Goal: Register for event/course

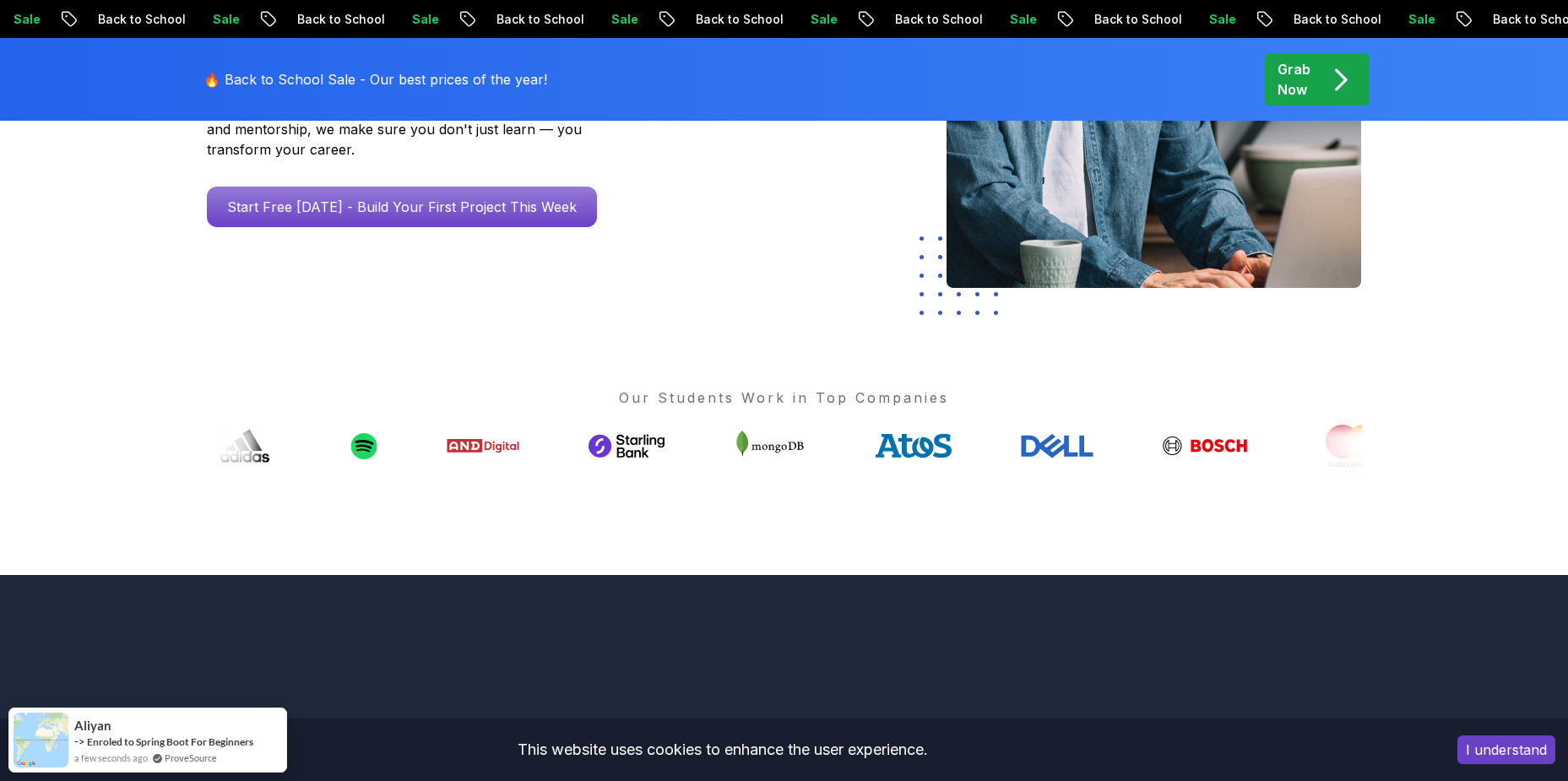
scroll to position [293, 0]
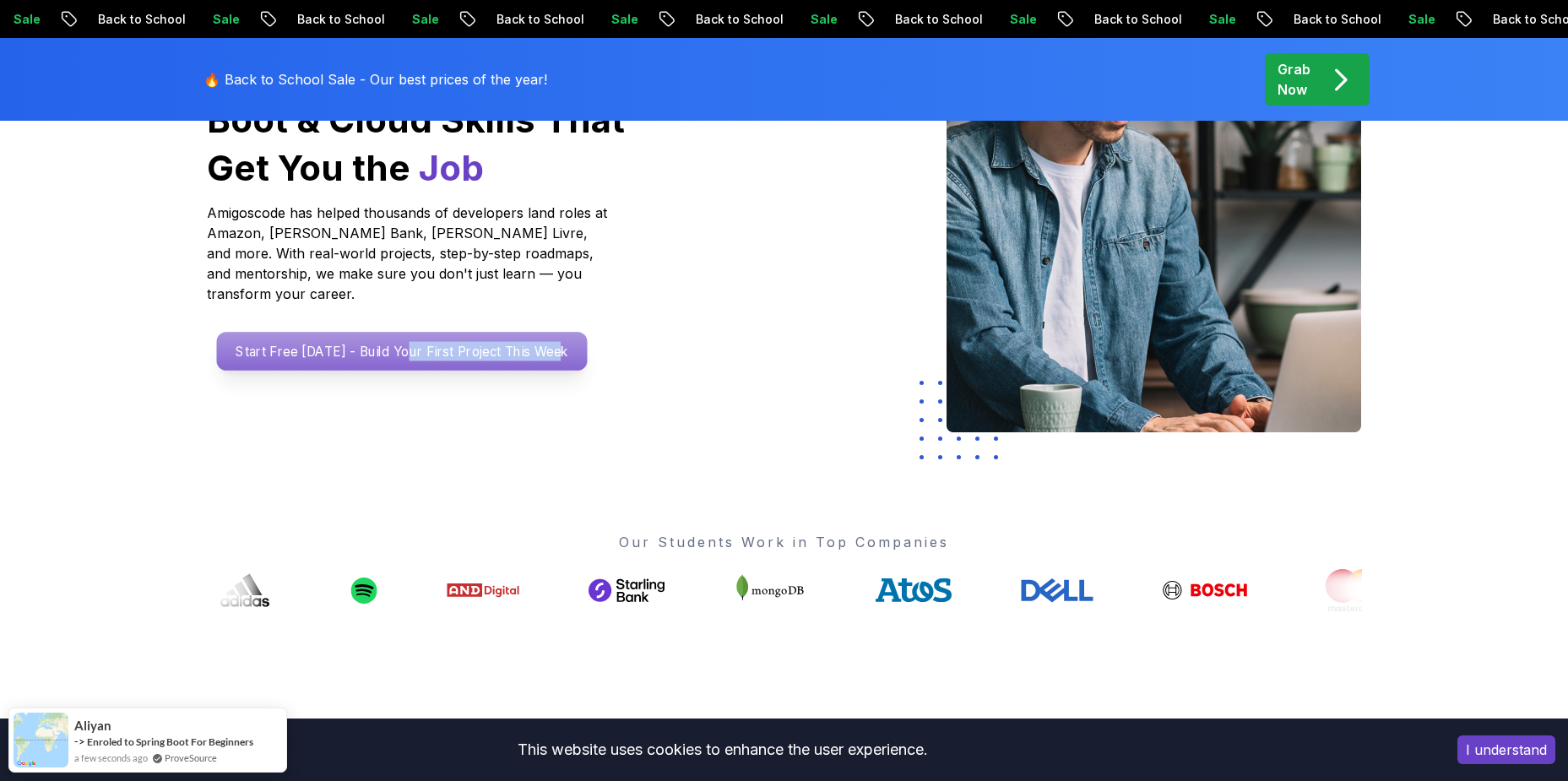
drag, startPoint x: 451, startPoint y: 354, endPoint x: 405, endPoint y: 327, distance: 53.3
click at [405, 327] on div "Go From Learning to Hired: Master Java, Spring Boot & Cloud Skills That Get You…" at bounding box center [439, 217] width 492 height 440
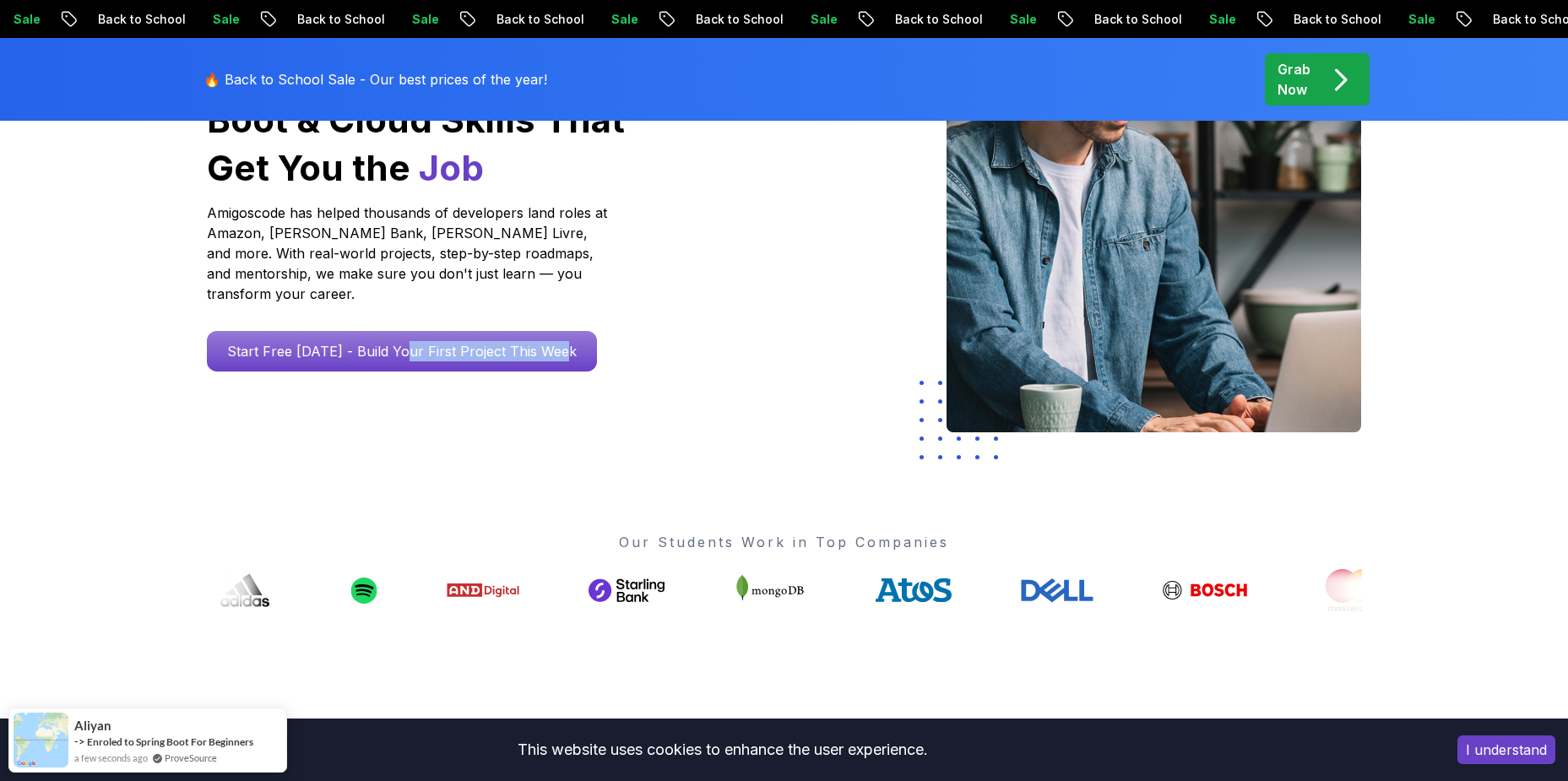
scroll to position [0, 0]
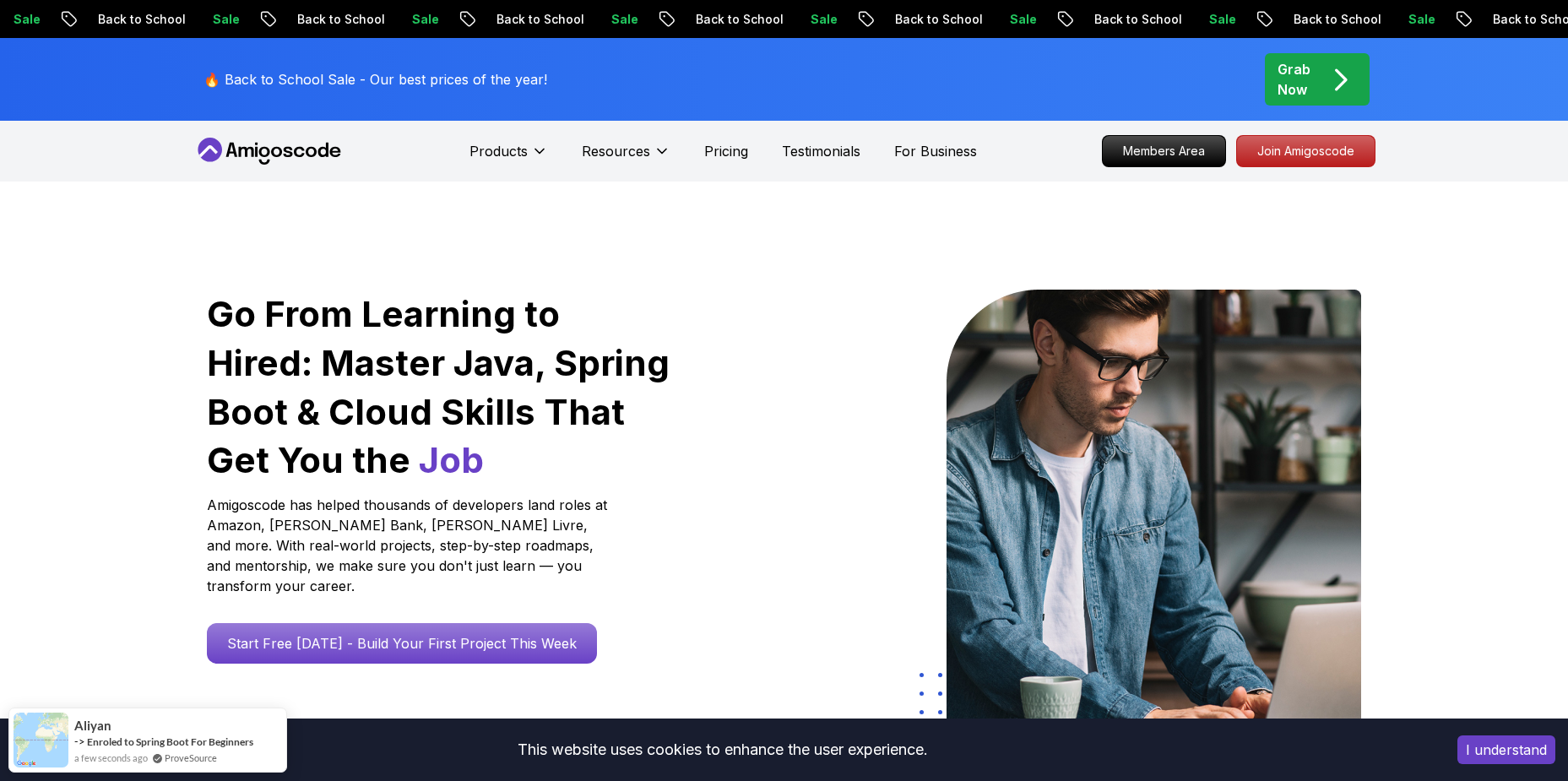
click at [723, 309] on div at bounding box center [735, 510] width 99 height 440
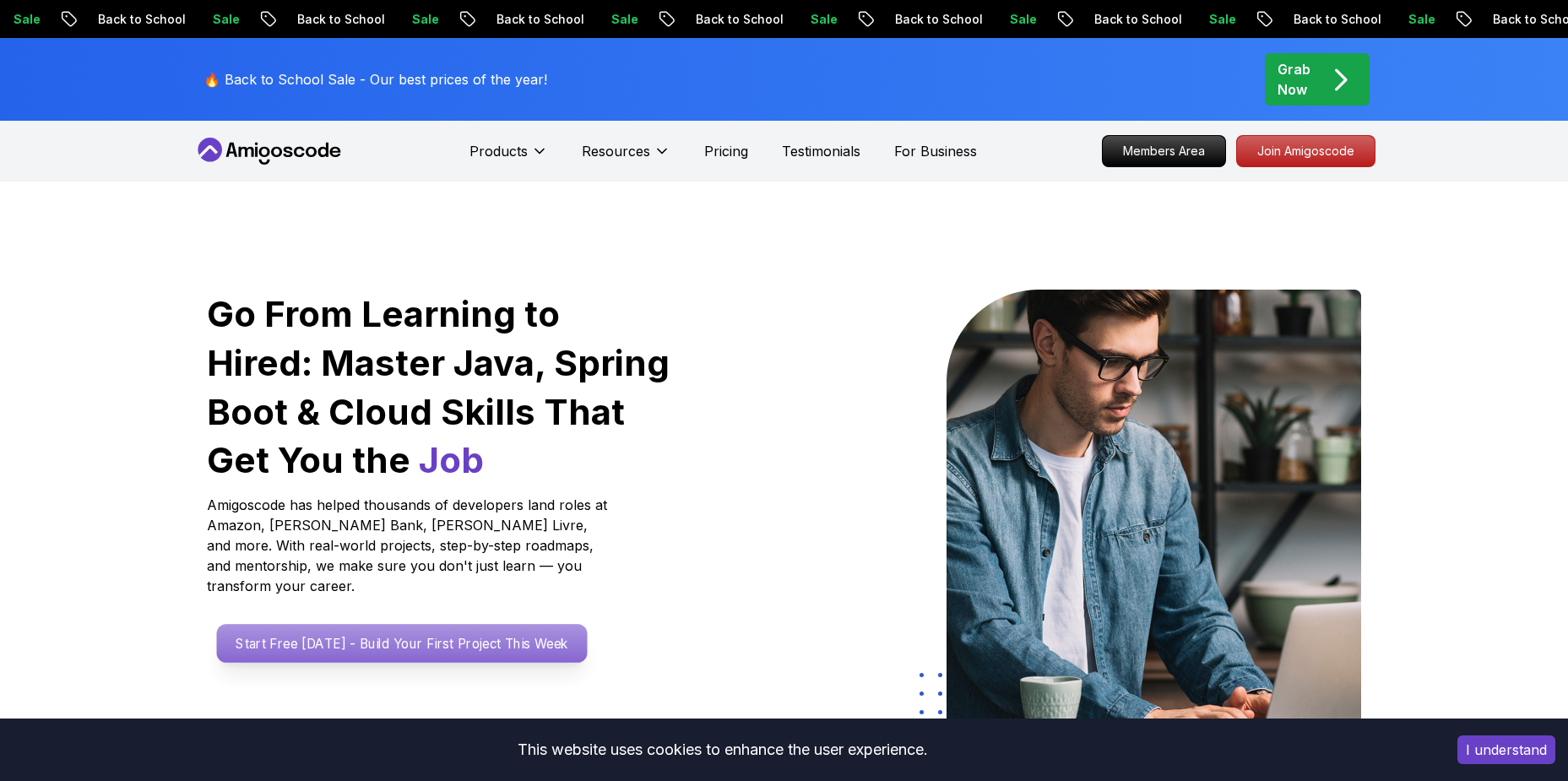
click at [414, 624] on p "Start Free [DATE] - Build Your First Project This Week" at bounding box center [401, 644] width 371 height 39
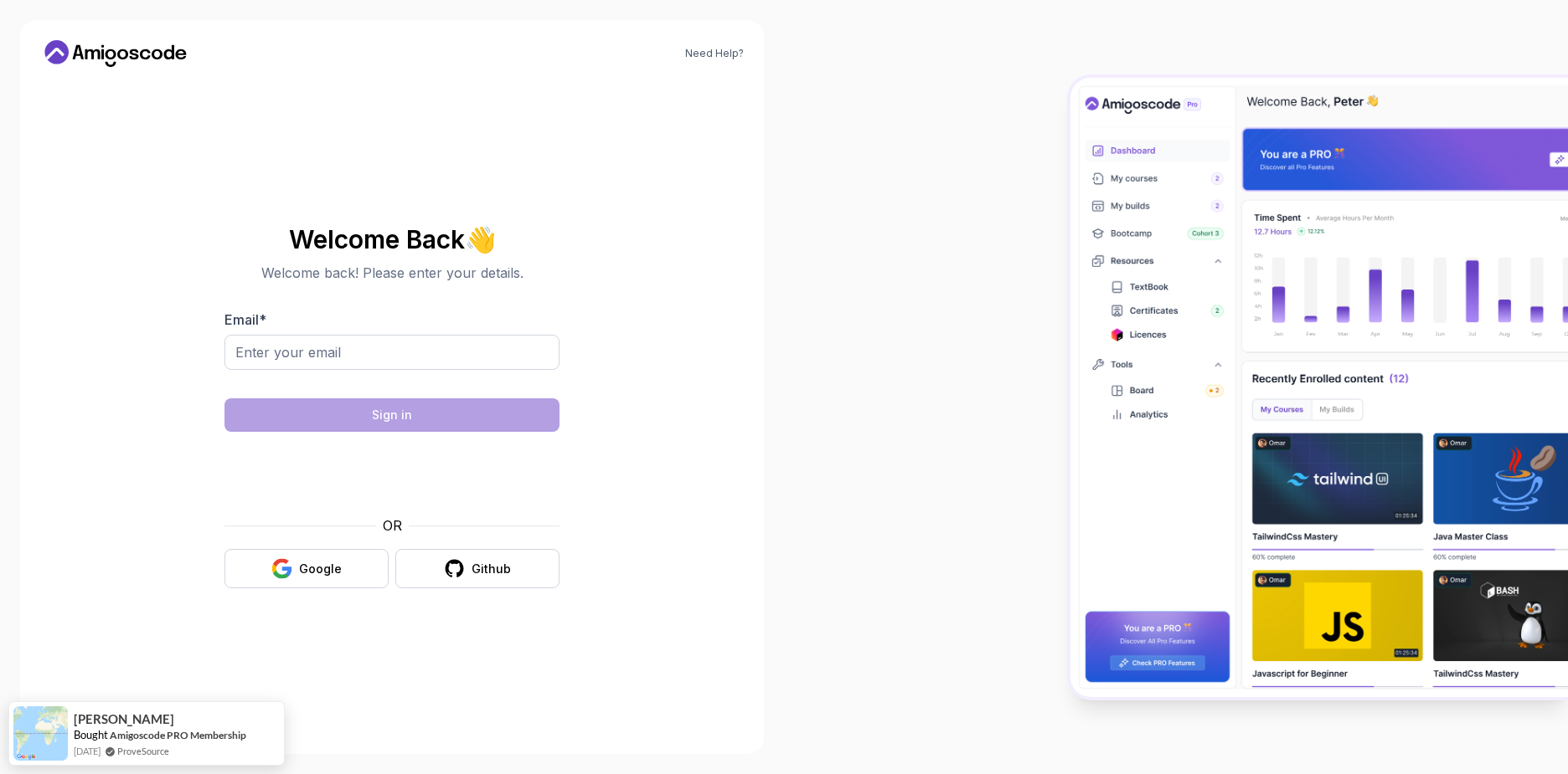
click at [1039, 250] on body "Need Help? Welcome Back 👋 Welcome back! Please enter your details. Email * Sign…" at bounding box center [784, 387] width 1568 height 774
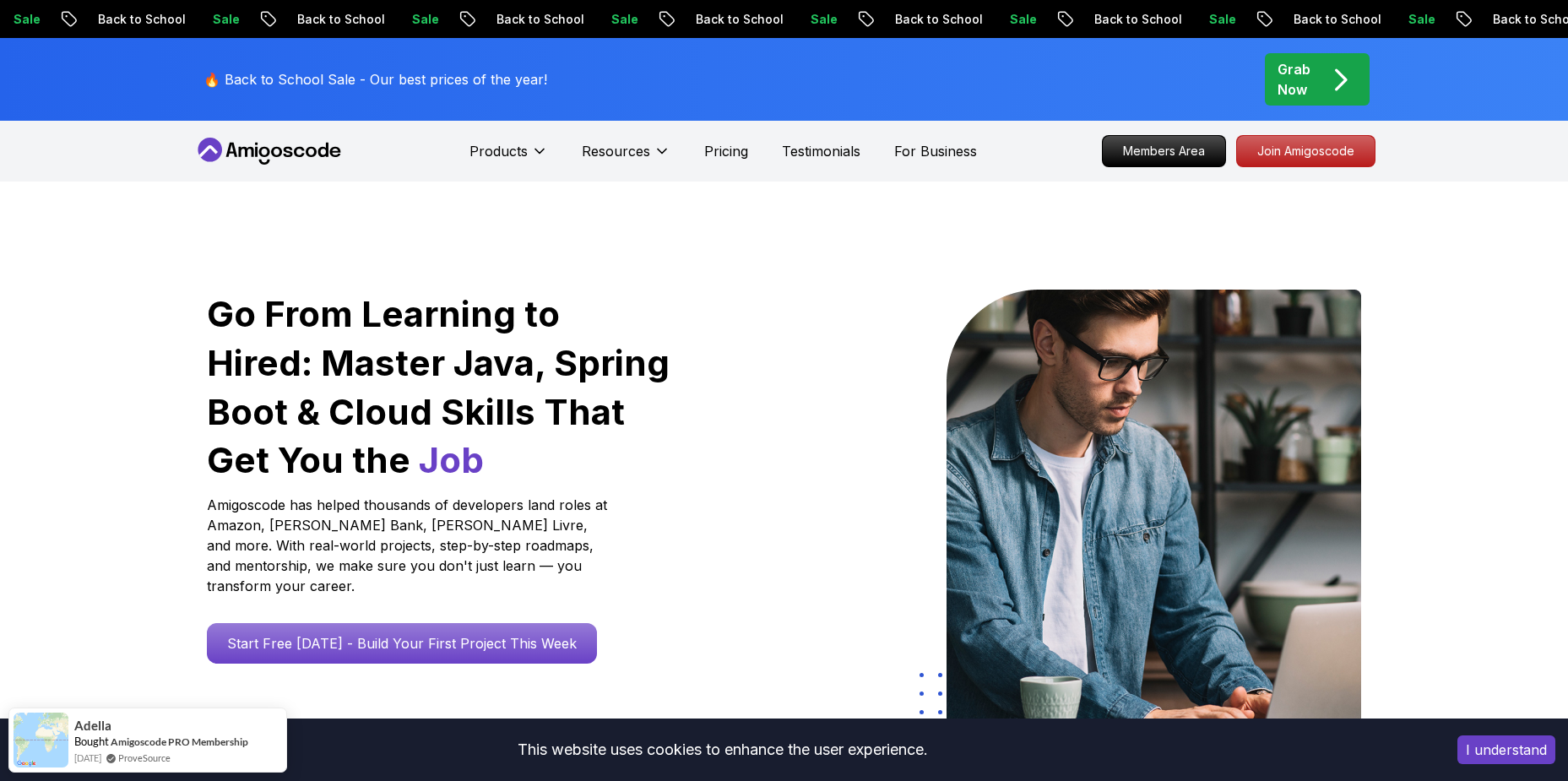
click at [244, 154] on icon at bounding box center [269, 152] width 152 height 27
click at [315, 154] on icon at bounding box center [310, 152] width 11 height 10
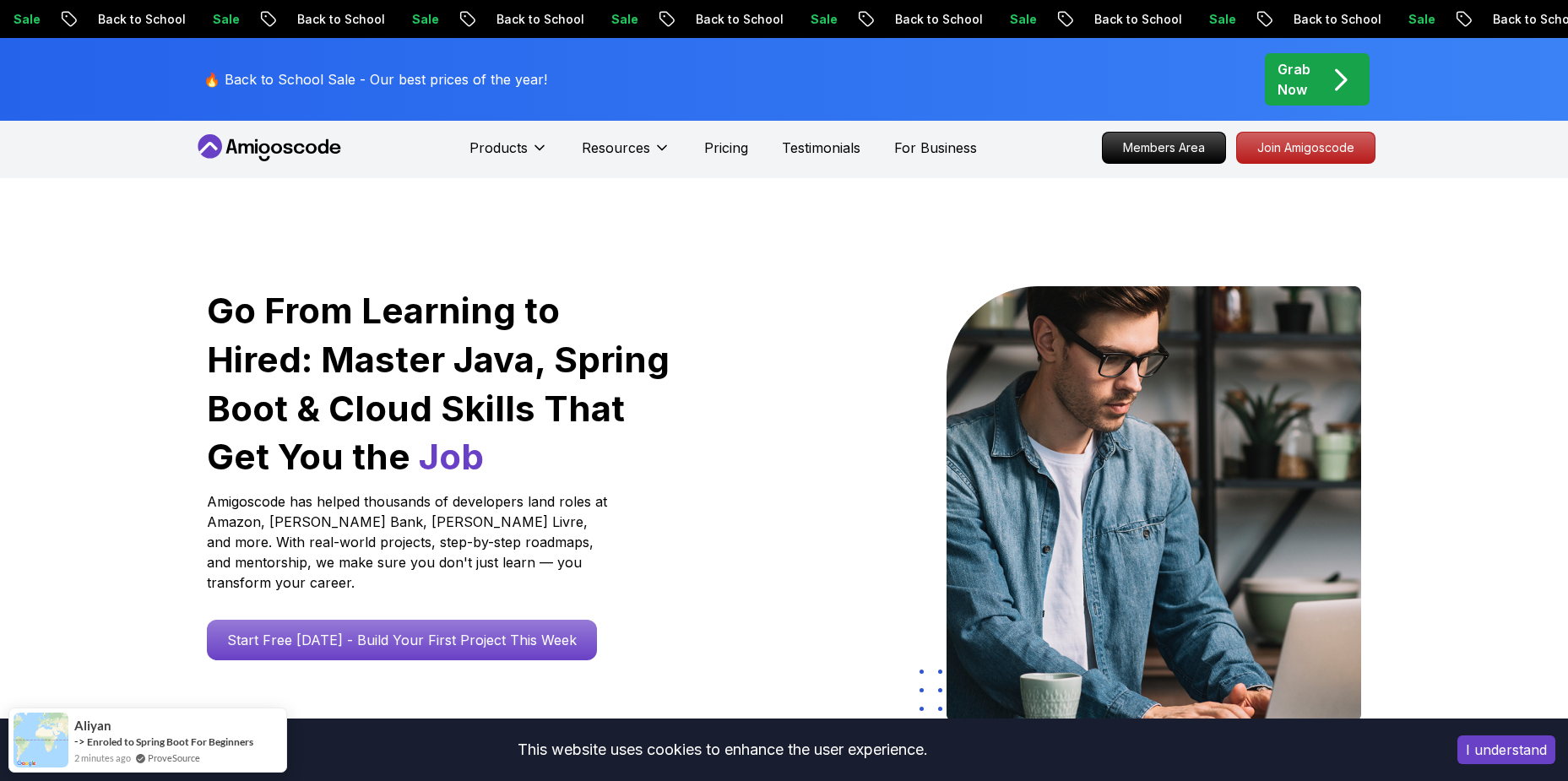
scroll to position [298, 0]
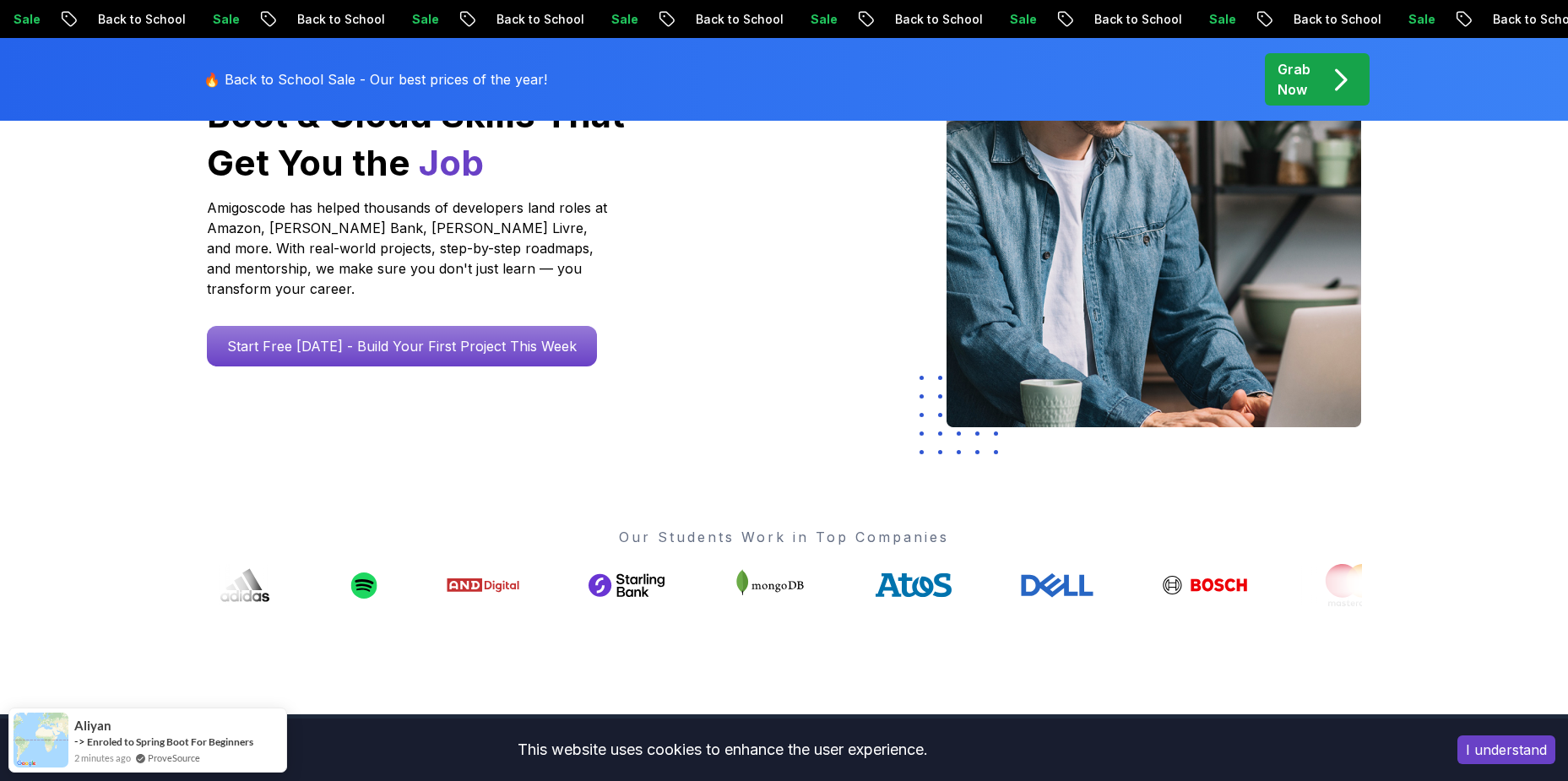
click at [1483, 141] on div "Go From Learning to Hired: Master Java, Spring Boot & Cloud Skills That Get You…" at bounding box center [784, 299] width 1568 height 830
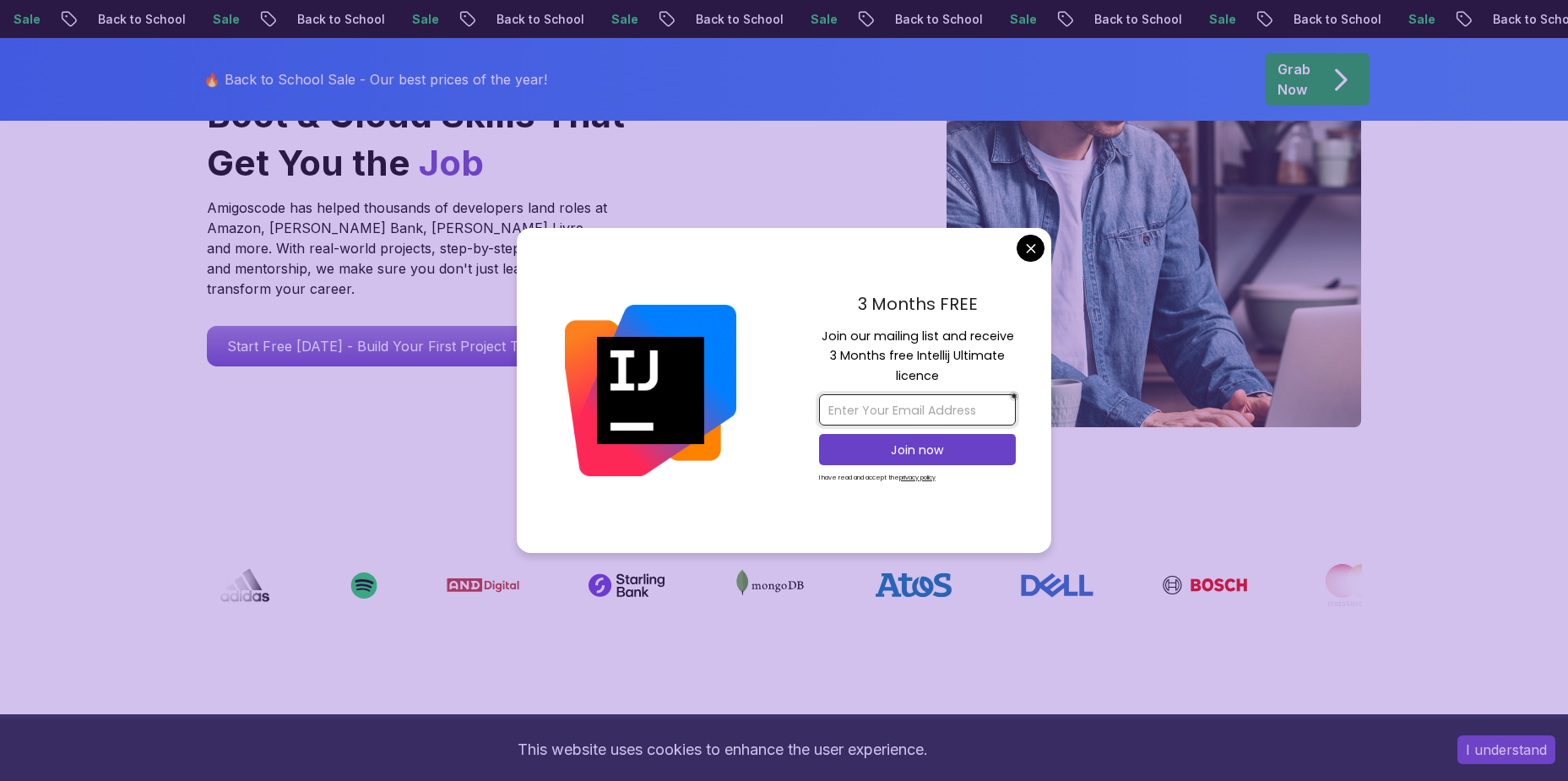
click at [940, 406] on input "email" at bounding box center [917, 410] width 197 height 31
type input "badronorry55@gmail.com"
click at [935, 453] on p "Join now" at bounding box center [917, 449] width 159 height 17
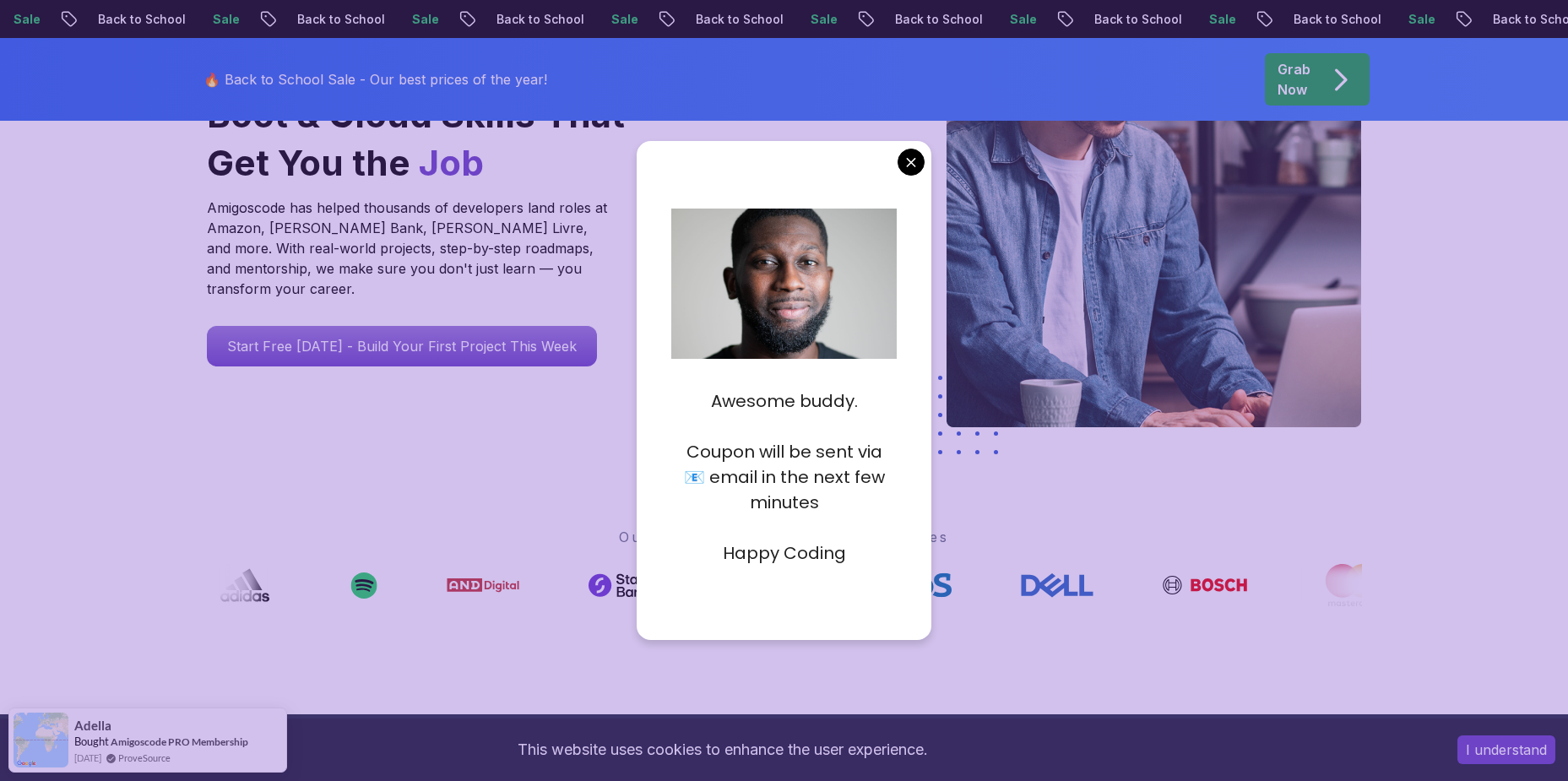
click at [778, 542] on p "Happy Coding" at bounding box center [784, 553] width 225 height 25
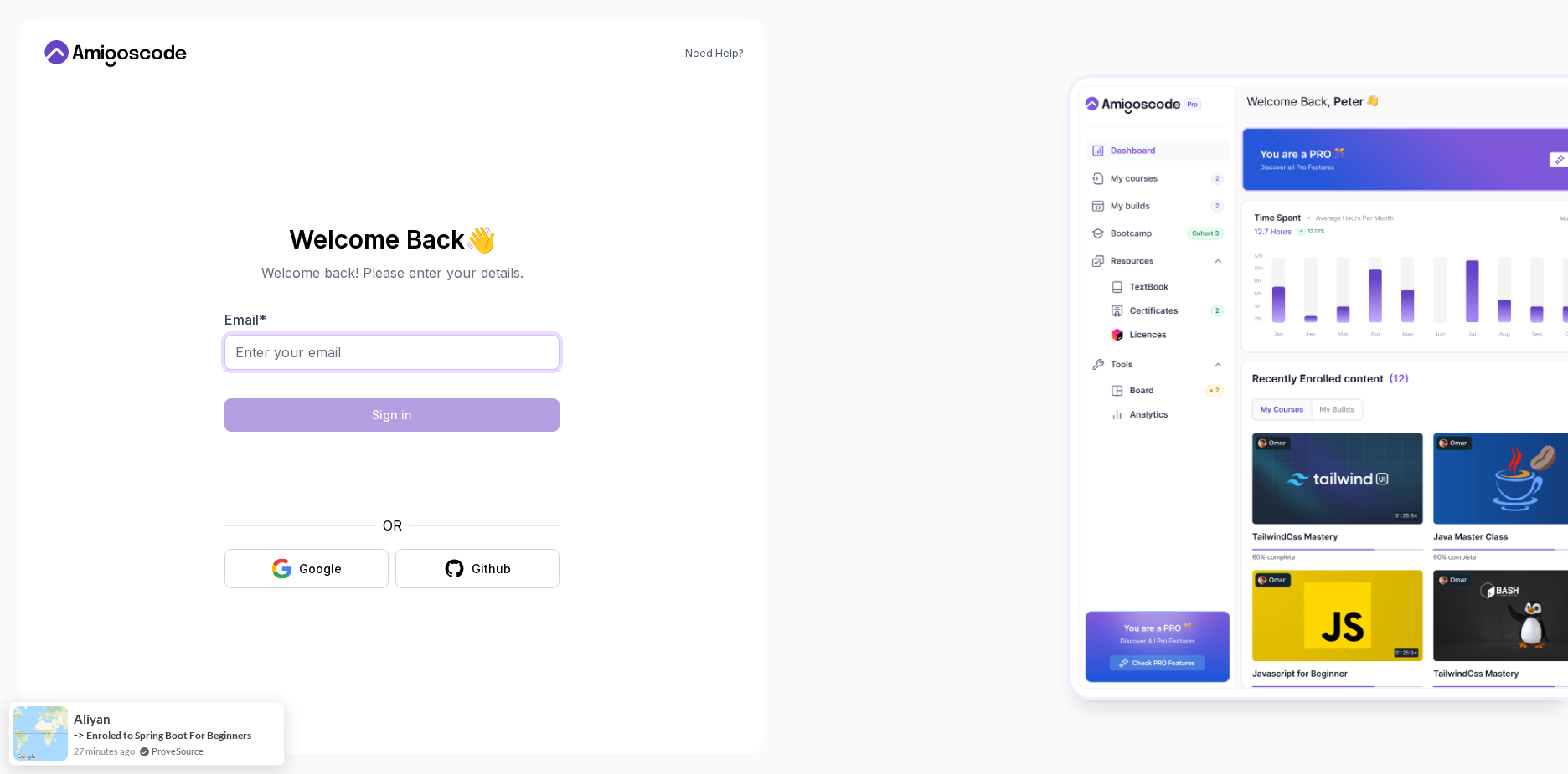
click at [507, 351] on input "Email *" at bounding box center [391, 352] width 335 height 35
type input "badronorry55@gmail.com"
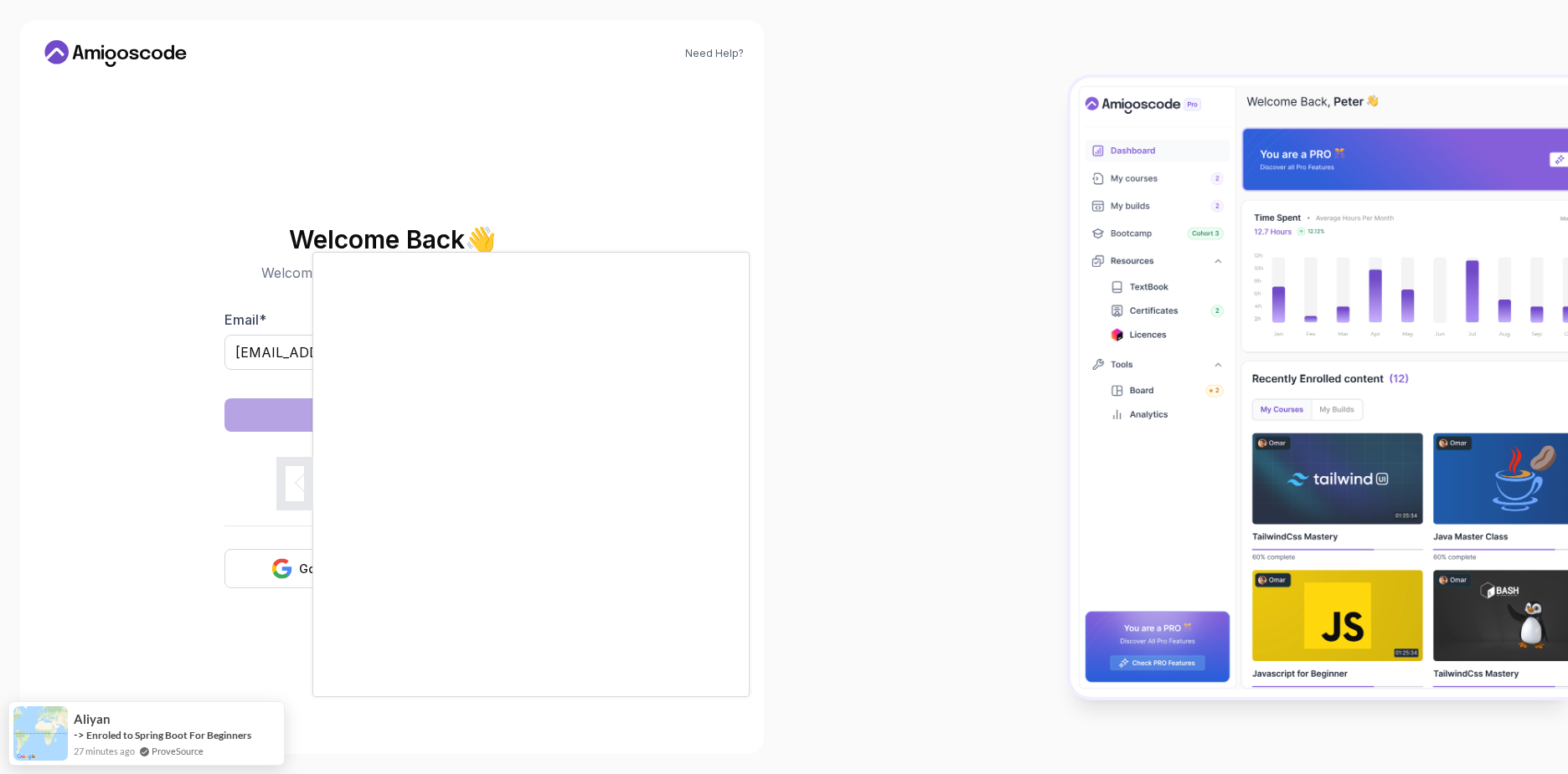
click at [92, 399] on div at bounding box center [784, 387] width 1568 height 774
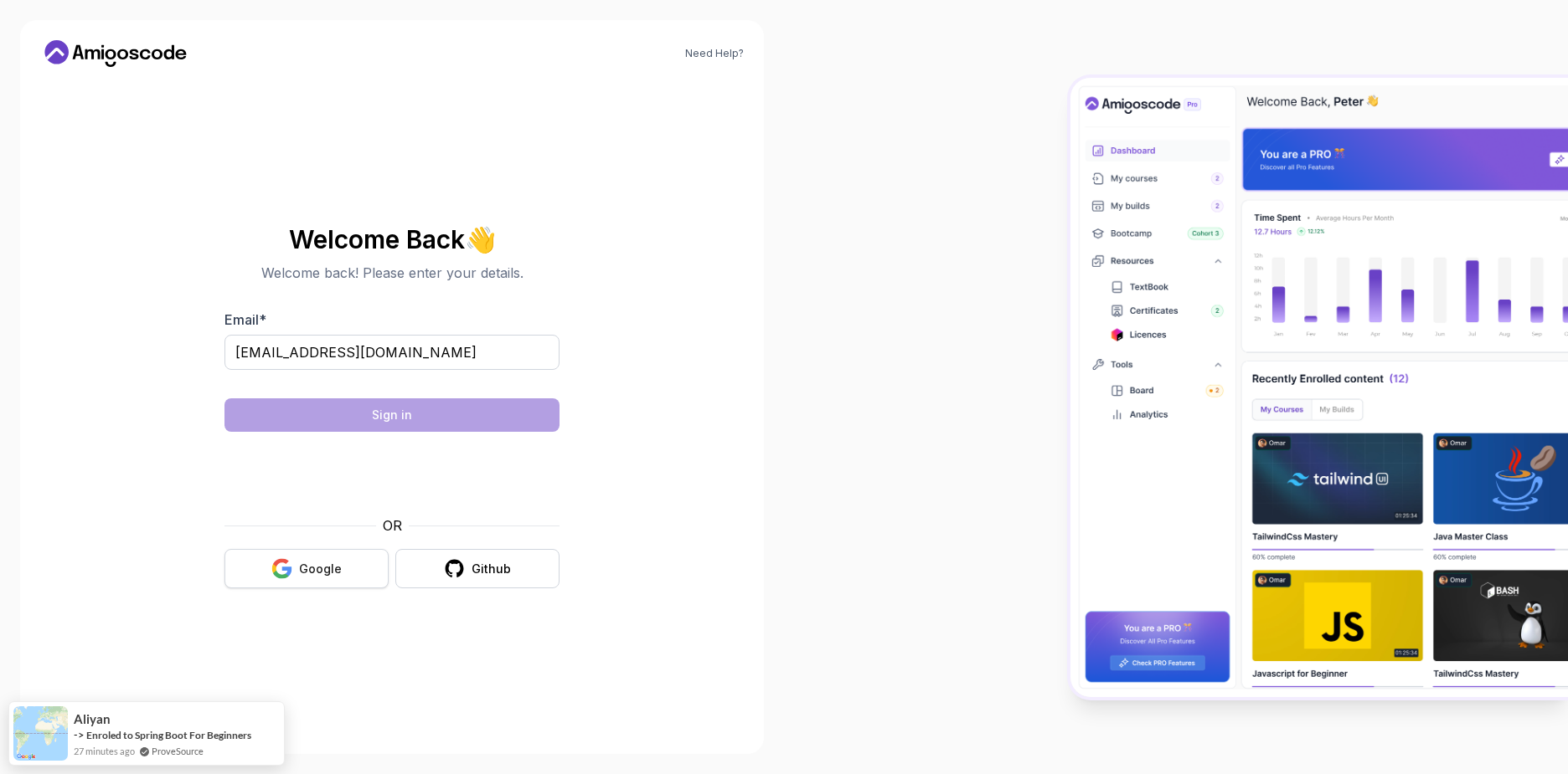
click at [296, 563] on button "Google" at bounding box center [306, 568] width 164 height 40
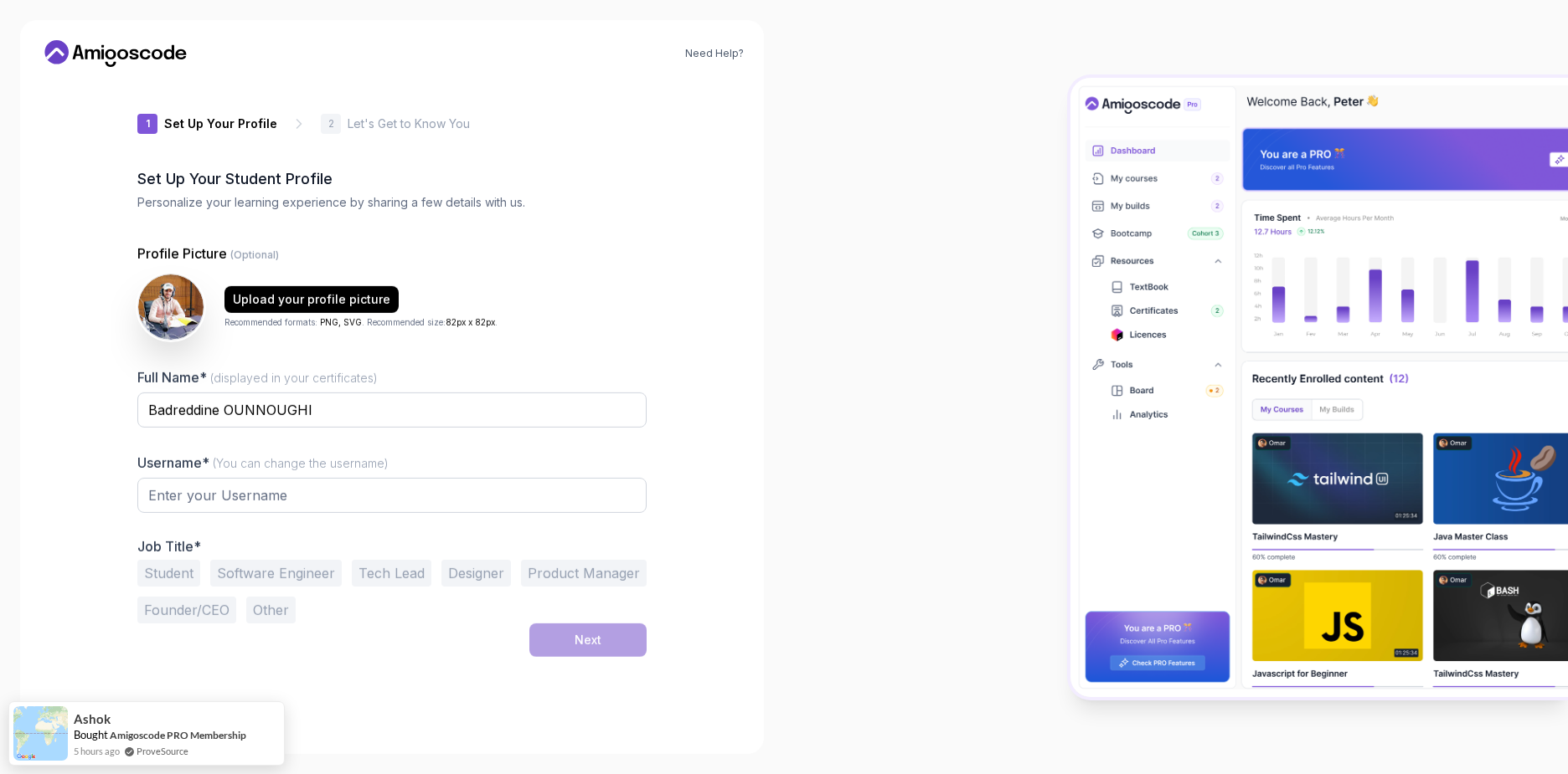
type input "proudowl2255c"
click at [278, 565] on button "Software Engineer" at bounding box center [276, 574] width 131 height 27
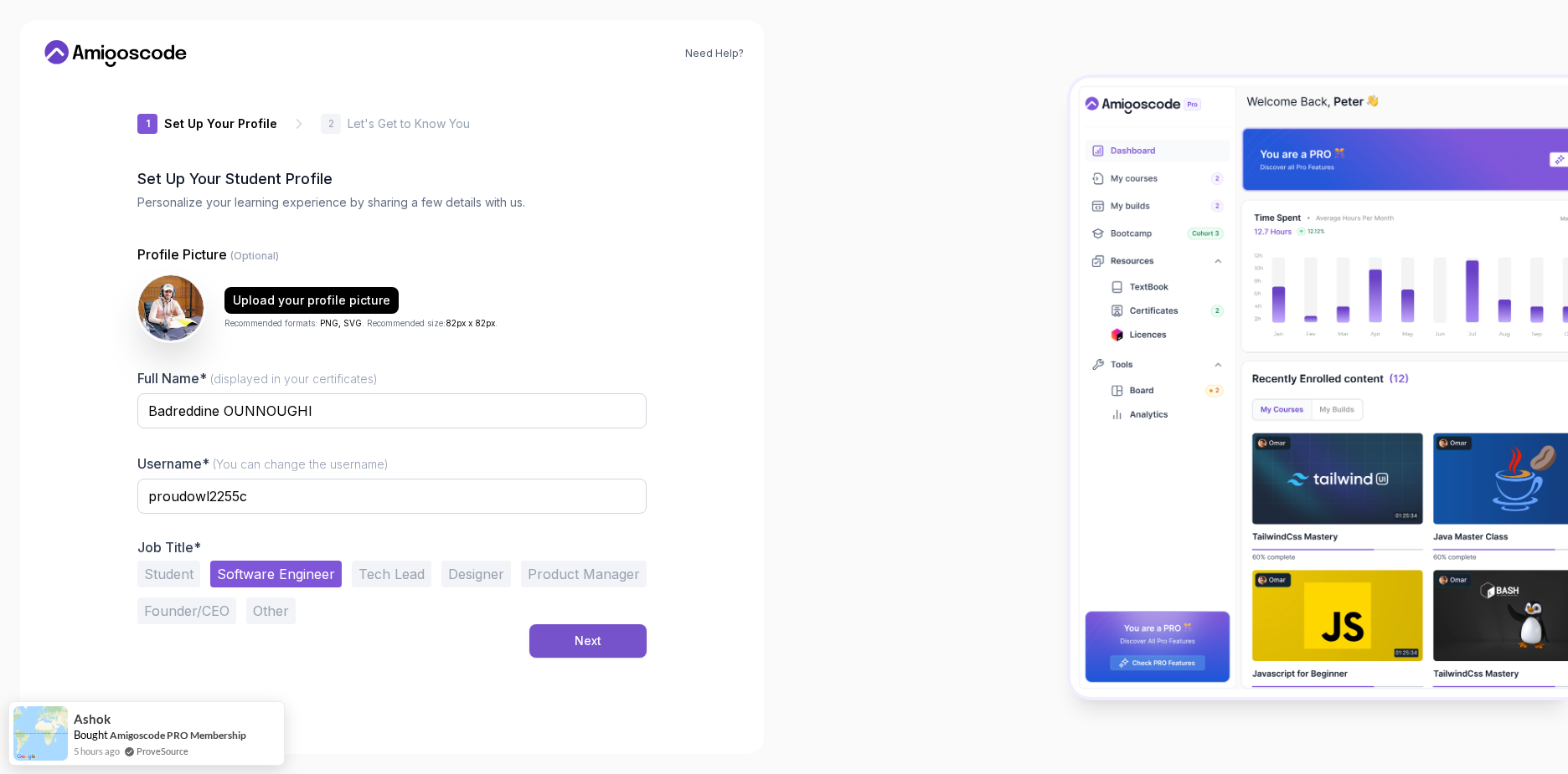
click at [590, 631] on button "Next" at bounding box center [587, 641] width 117 height 34
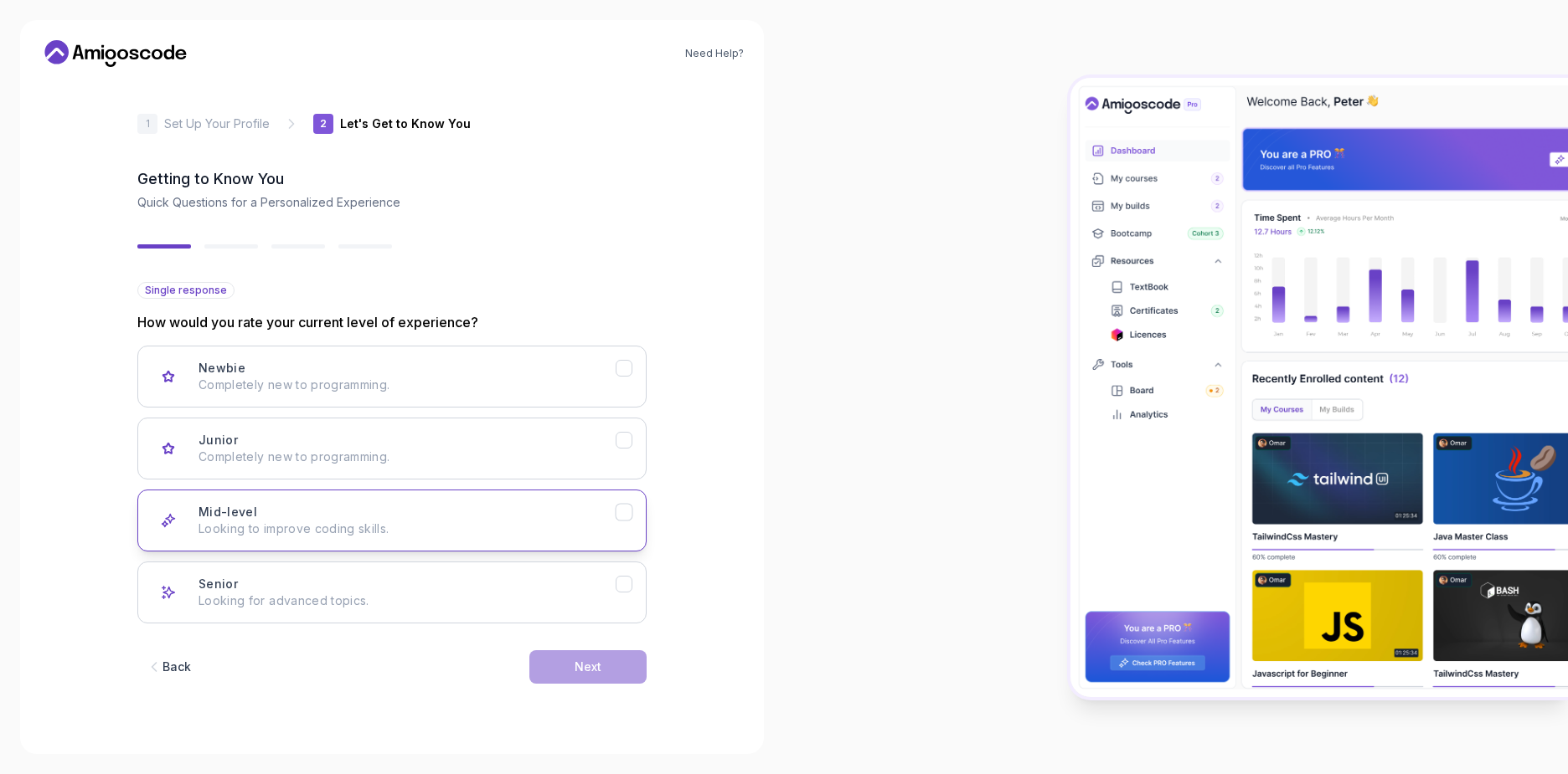
click at [619, 524] on button "Mid-level Looking to improve coding skills." at bounding box center [392, 521] width 509 height 62
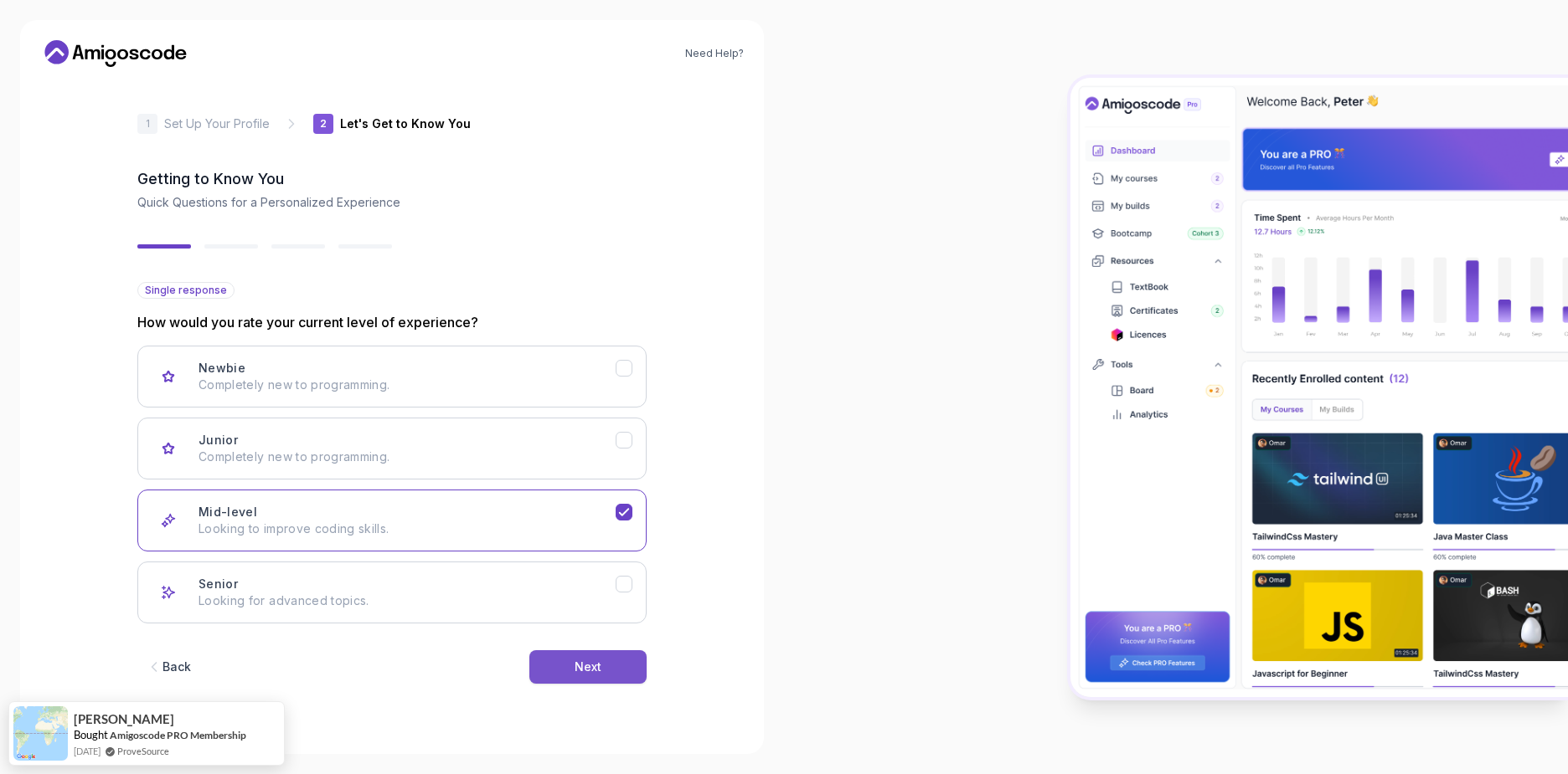
click at [612, 669] on button "Next" at bounding box center [587, 667] width 117 height 34
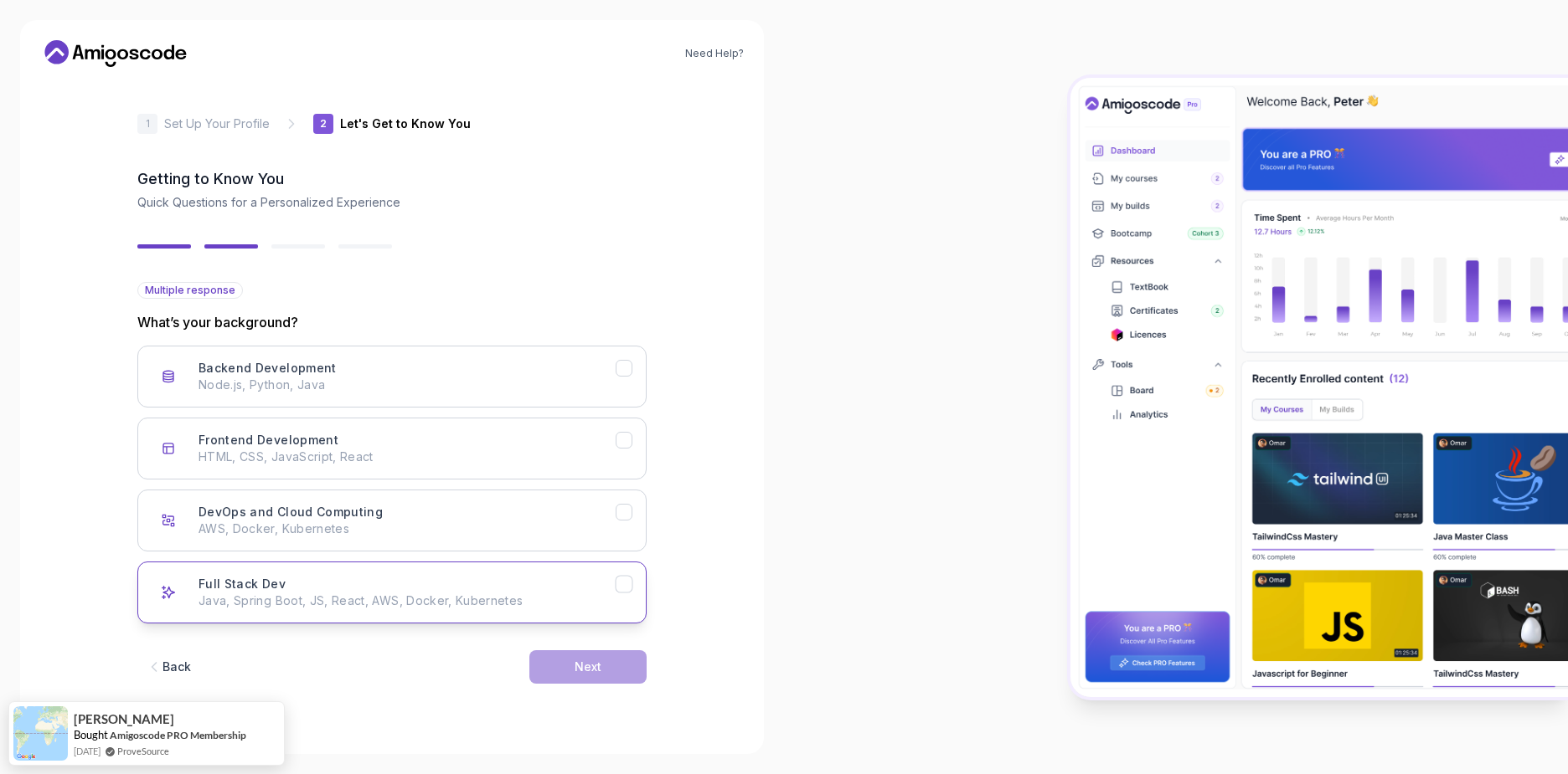
click at [605, 593] on p "Java, Spring Boot, JS, React, AWS, Docker, Kubernetes" at bounding box center [408, 600] width 417 height 16
click at [615, 673] on button "Next" at bounding box center [587, 667] width 117 height 34
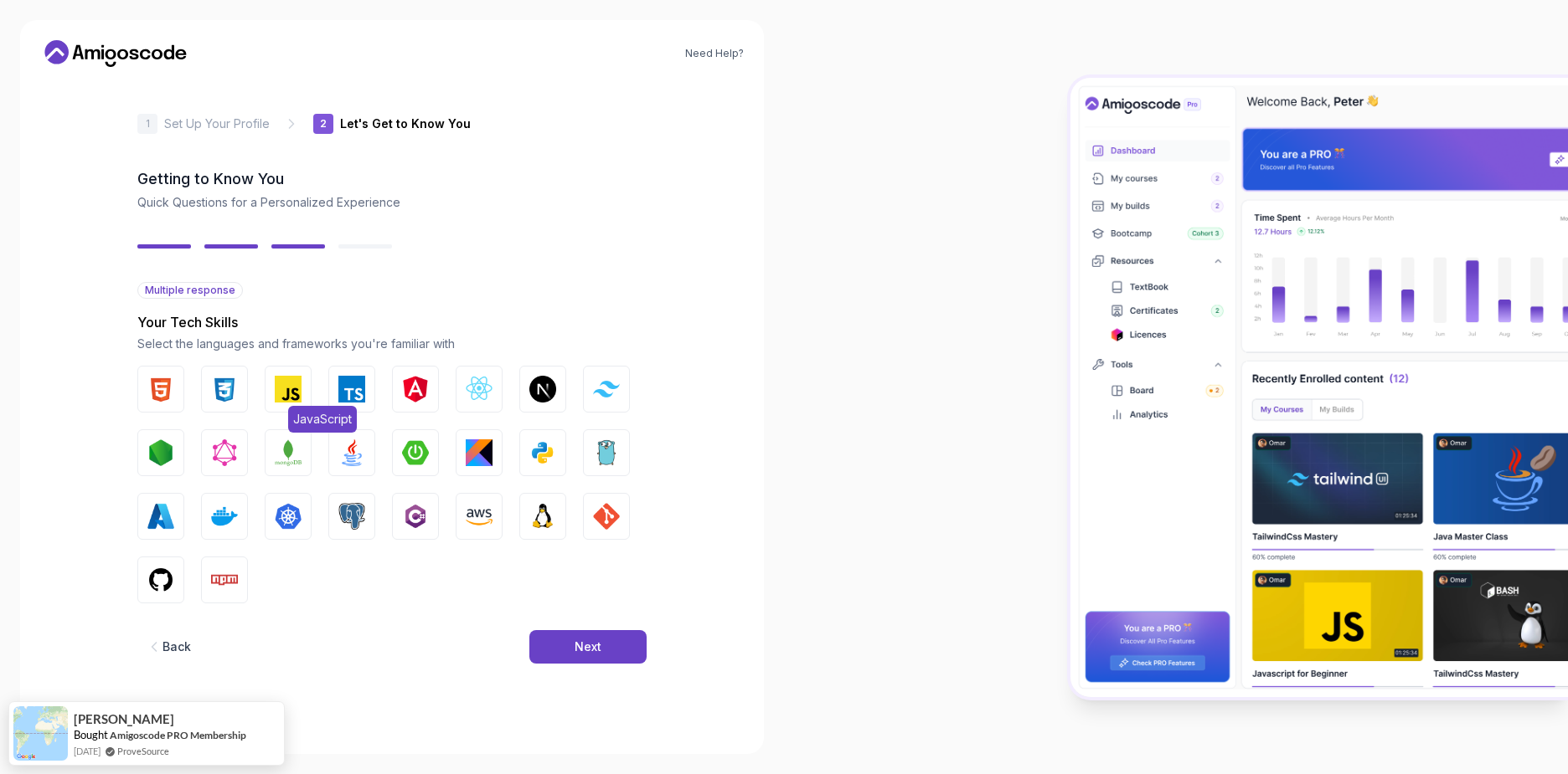
click at [291, 385] on img "button" at bounding box center [288, 390] width 27 height 27
click at [344, 386] on img "button" at bounding box center [352, 390] width 27 height 27
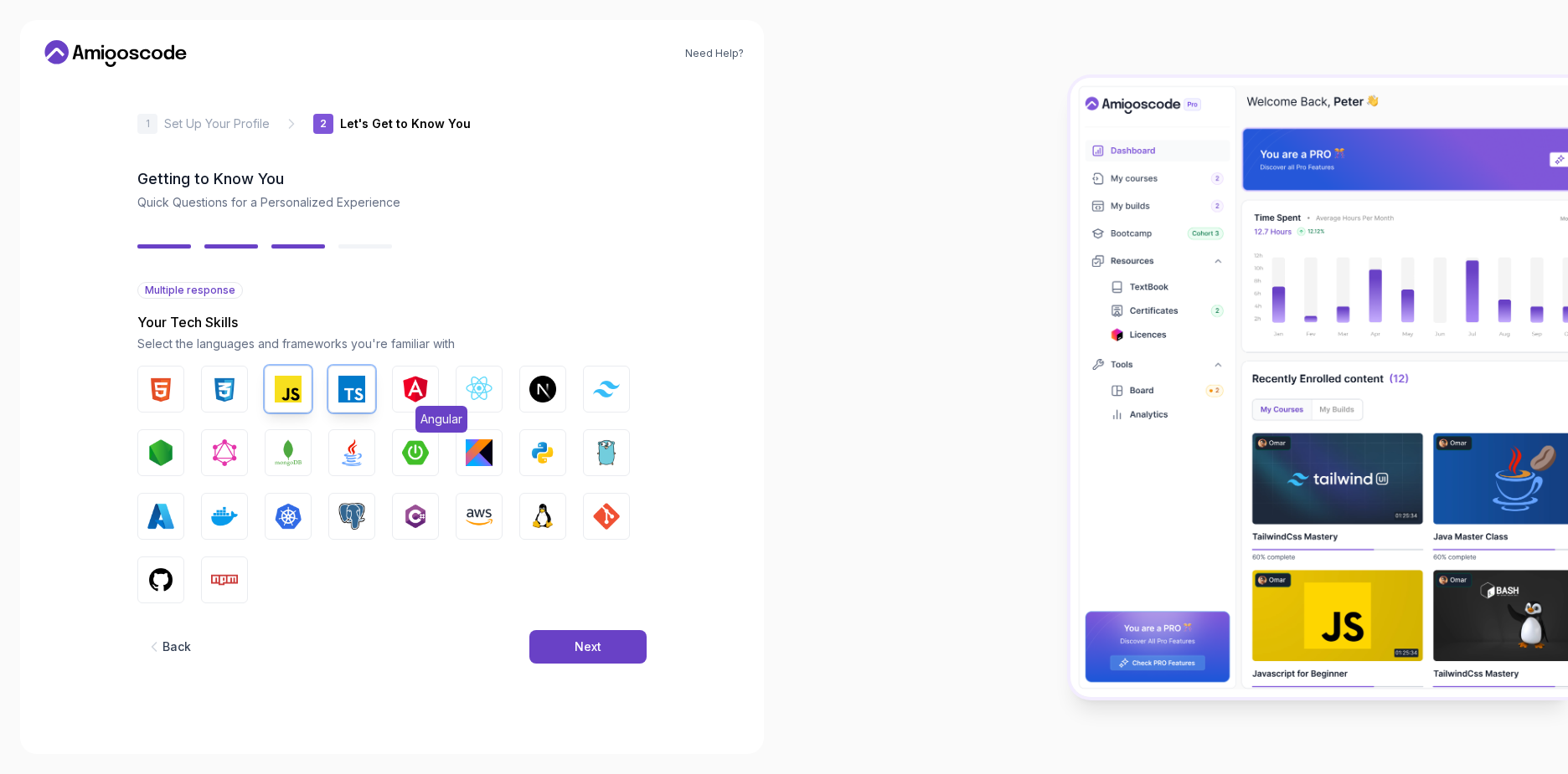
click at [408, 388] on img "button" at bounding box center [415, 390] width 27 height 27
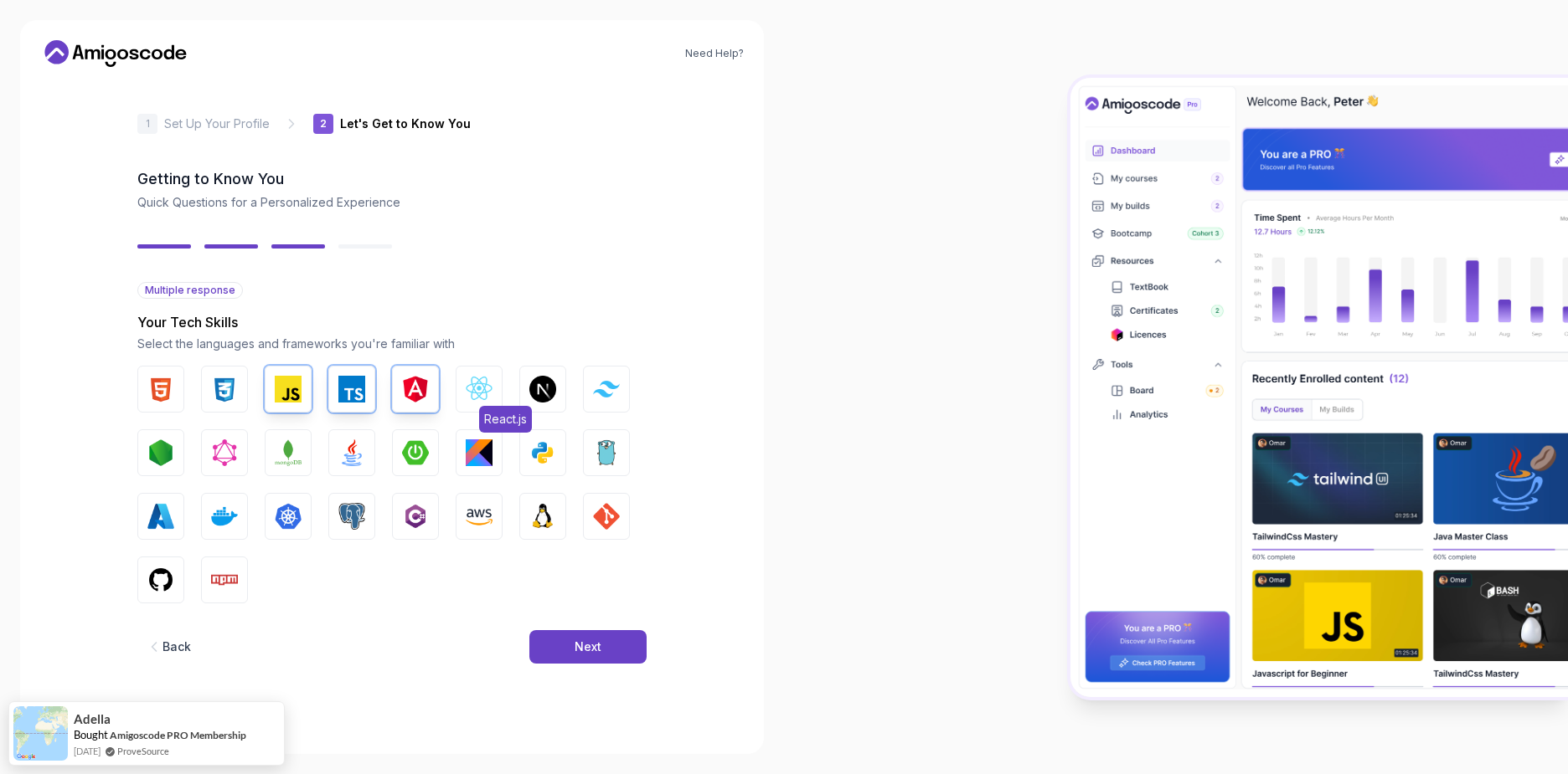
click at [477, 389] on img "button" at bounding box center [479, 390] width 27 height 27
click at [346, 457] on img "button" at bounding box center [352, 453] width 27 height 27
click at [398, 455] on button "Spring Boot" at bounding box center [415, 453] width 47 height 47
click at [601, 514] on img "button" at bounding box center [606, 517] width 27 height 27
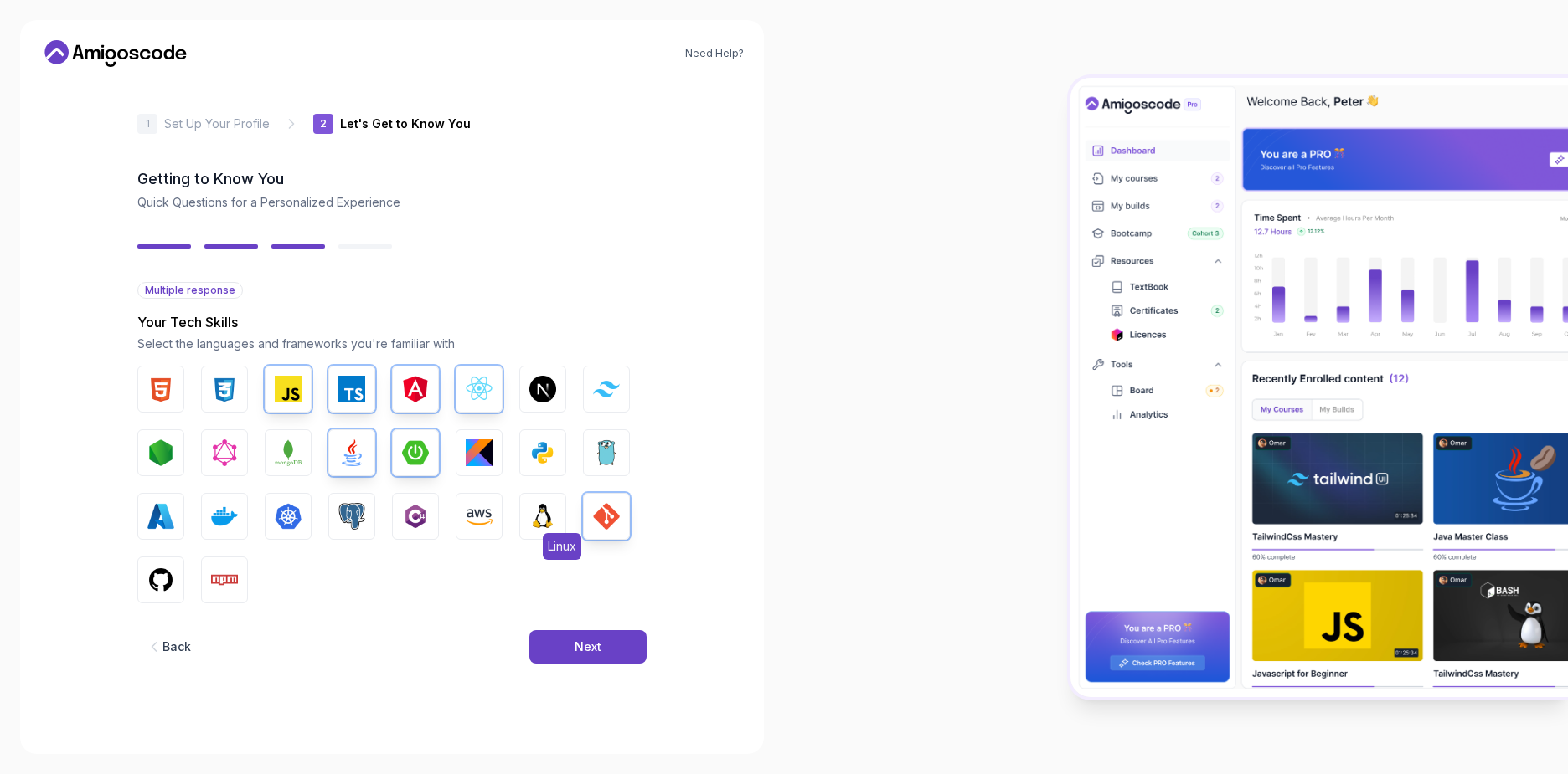
click at [527, 516] on button "Linux" at bounding box center [542, 516] width 47 height 47
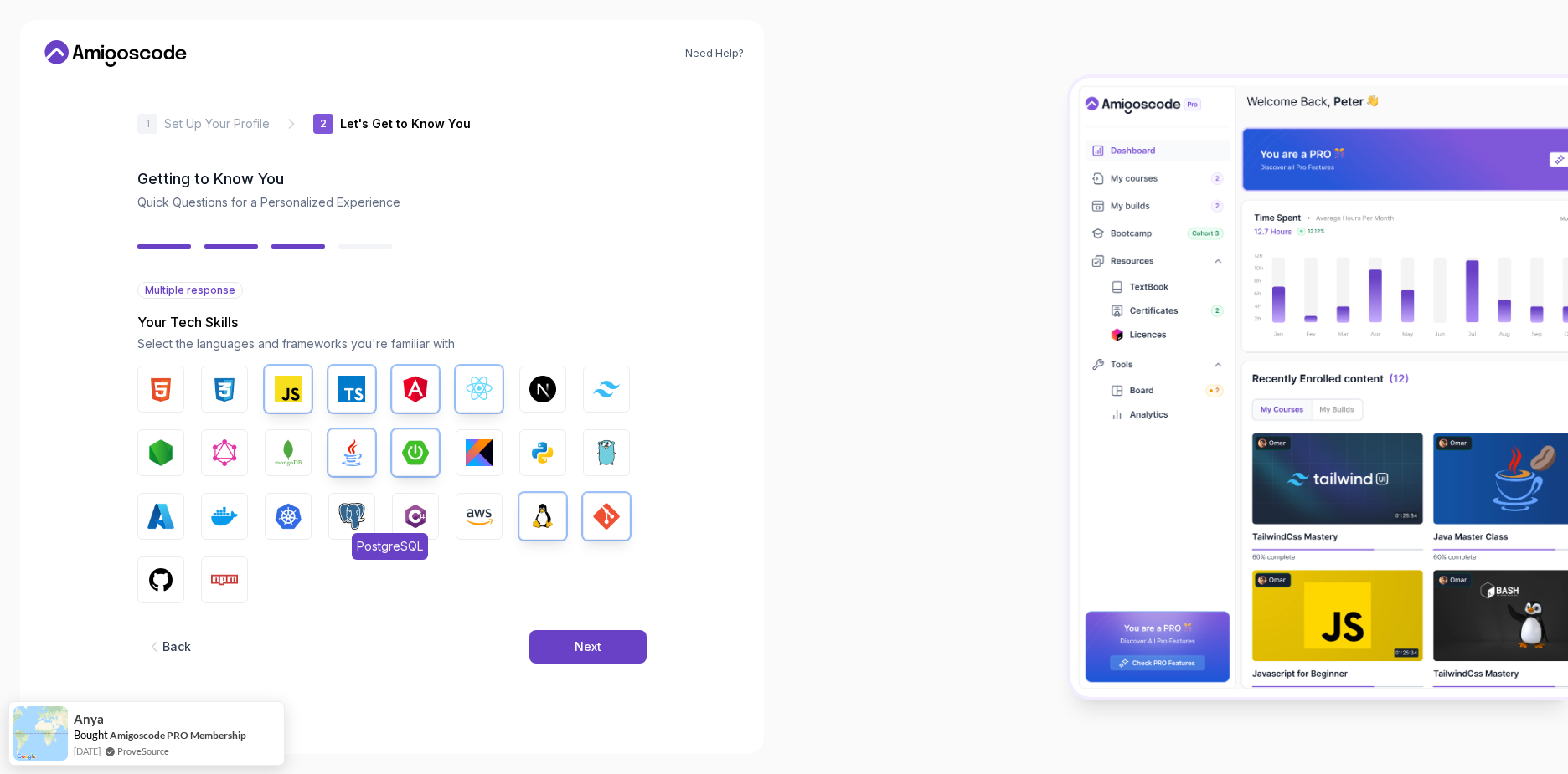
click at [351, 510] on img "button" at bounding box center [352, 517] width 27 height 27
click at [284, 510] on img "button" at bounding box center [288, 517] width 27 height 27
click at [228, 514] on img "button" at bounding box center [224, 517] width 27 height 27
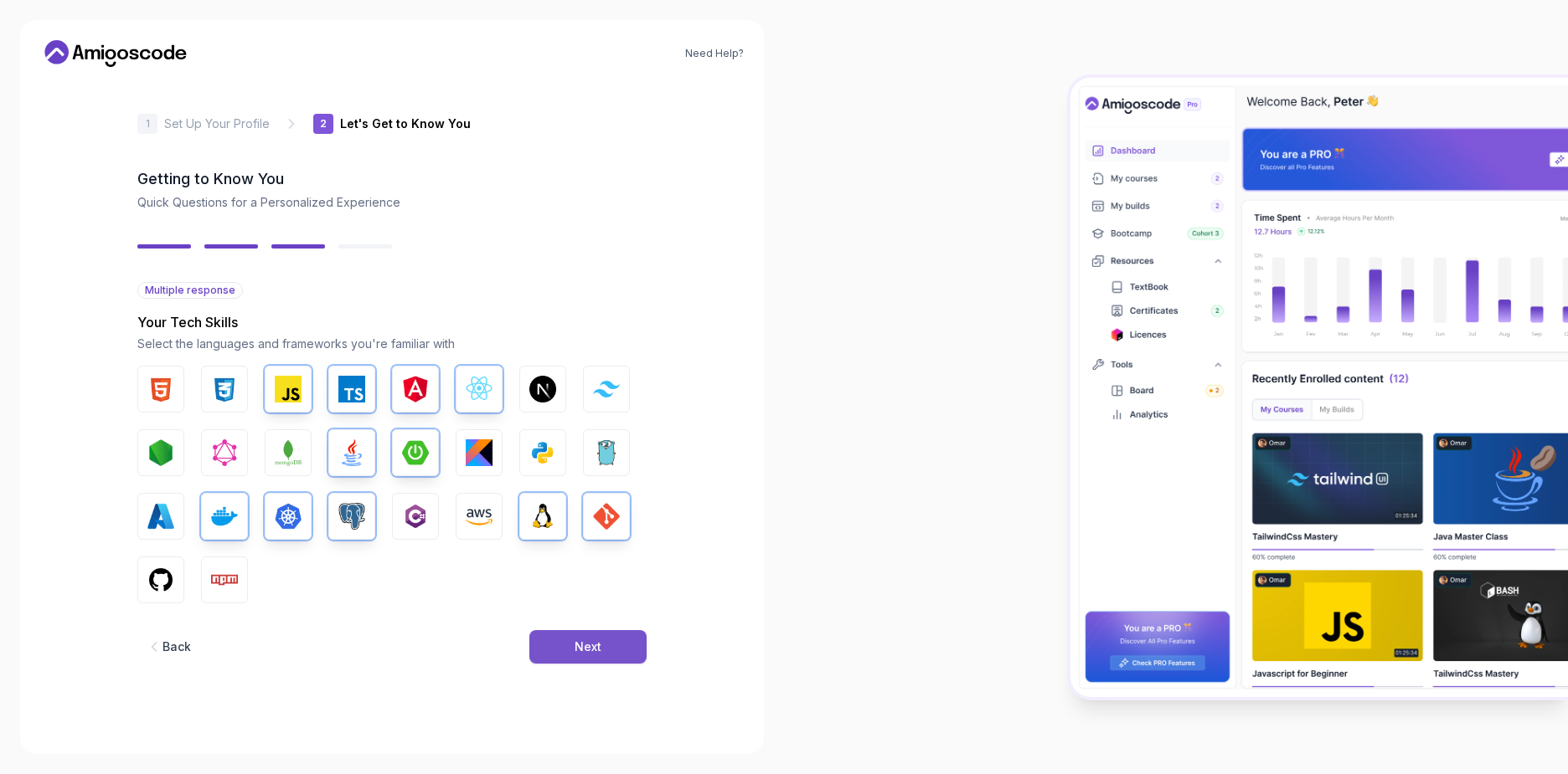
click at [561, 659] on button "Next" at bounding box center [587, 647] width 117 height 34
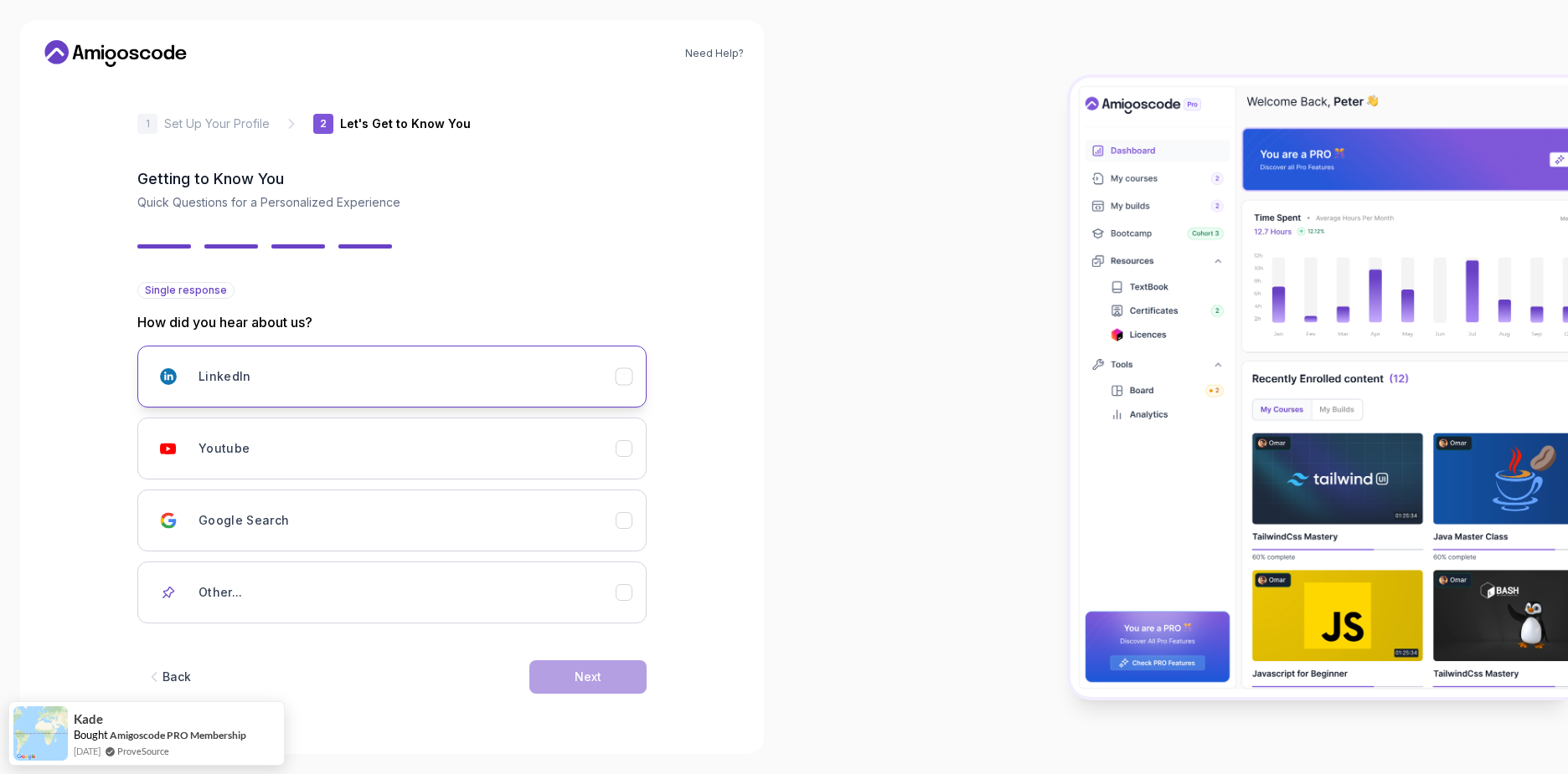
click at [624, 372] on icon "LinkedIn" at bounding box center [624, 377] width 16 height 16
click at [626, 443] on icon "Youtube" at bounding box center [624, 449] width 16 height 16
click at [630, 684] on button "Next" at bounding box center [587, 677] width 117 height 34
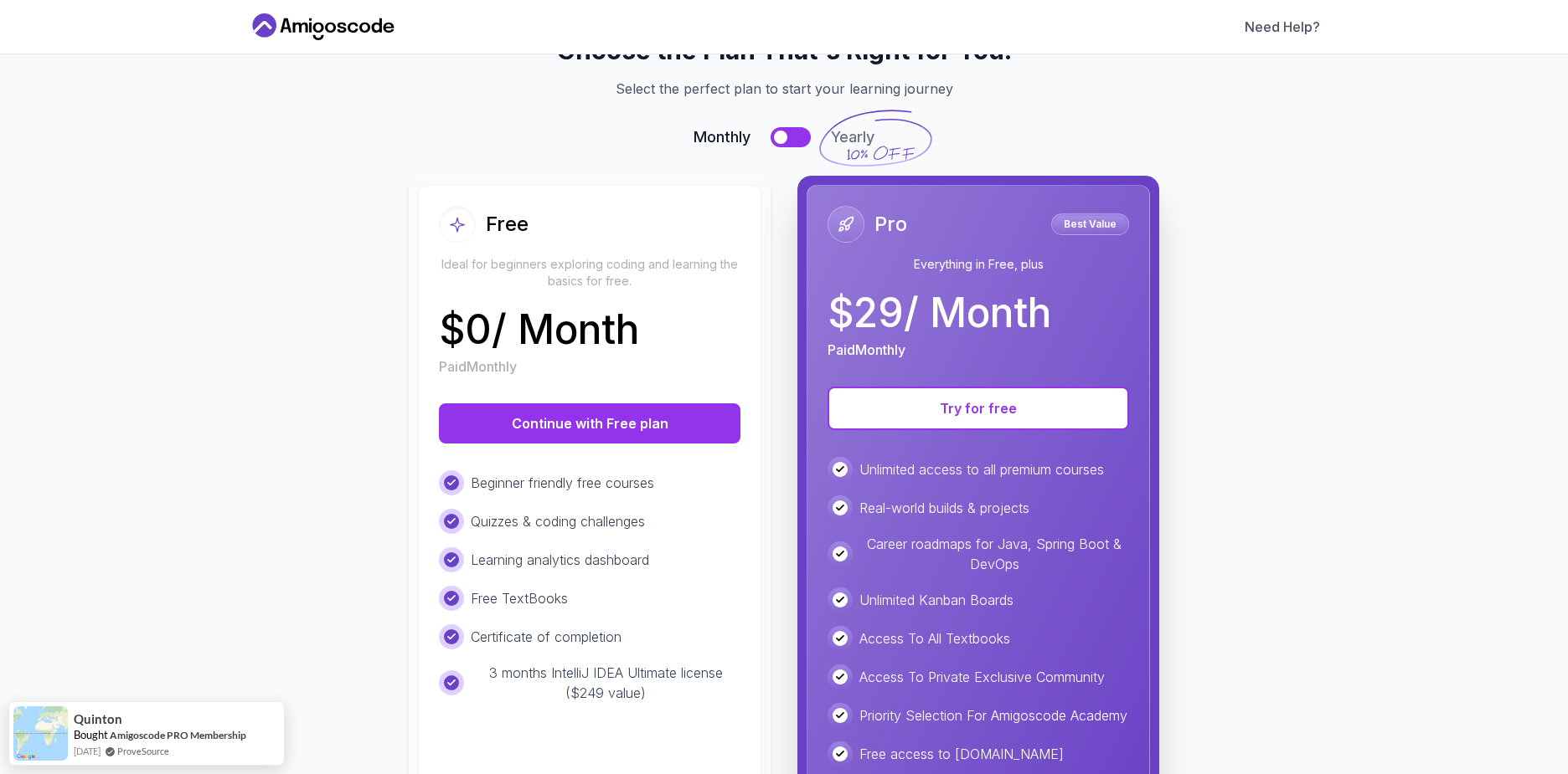
scroll to position [14, 0]
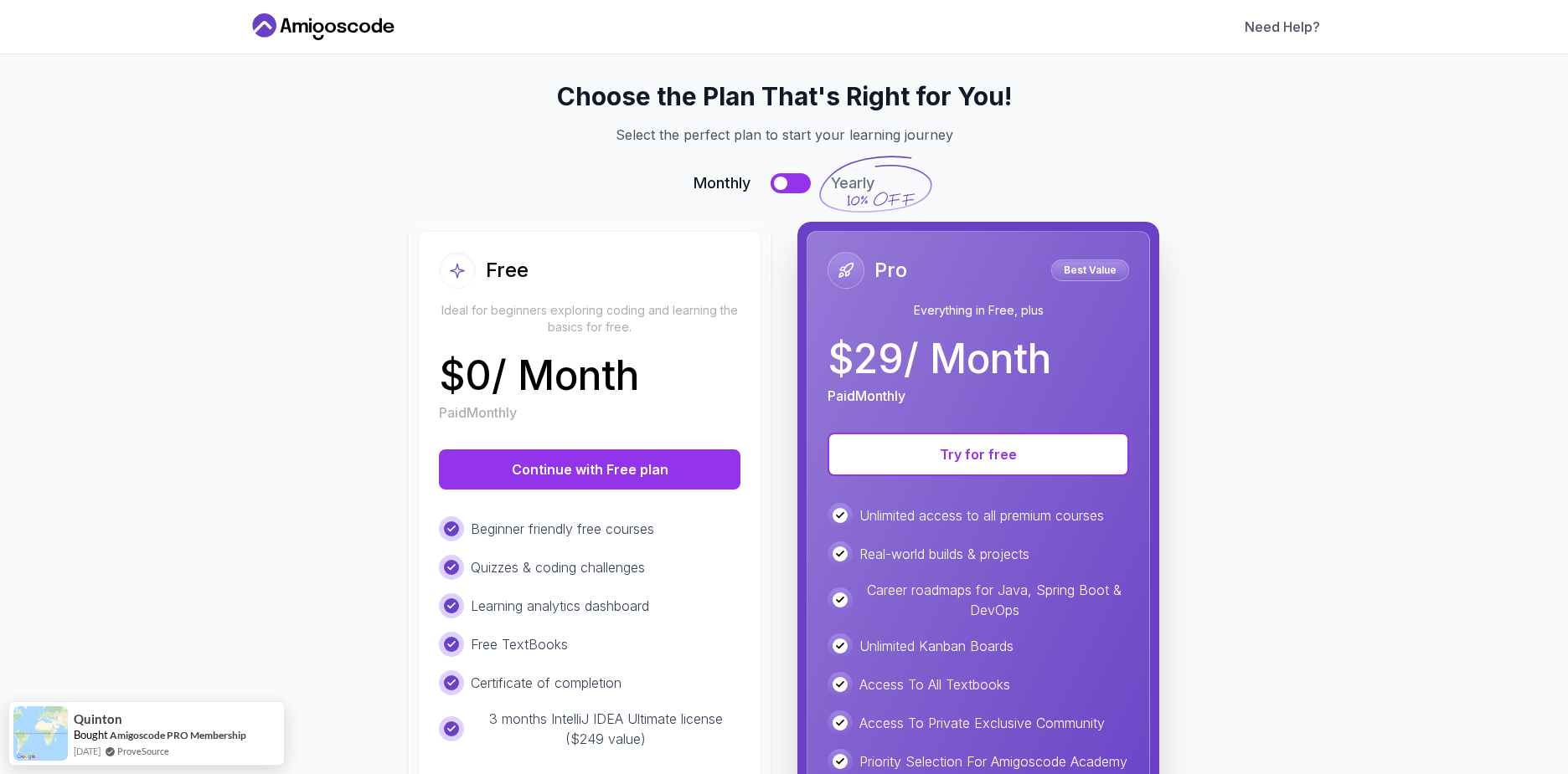
click at [670, 352] on div "Free Ideal for beginners exploring coding and learning the basics for free. $ 0…" at bounding box center [589, 338] width 302 height 171
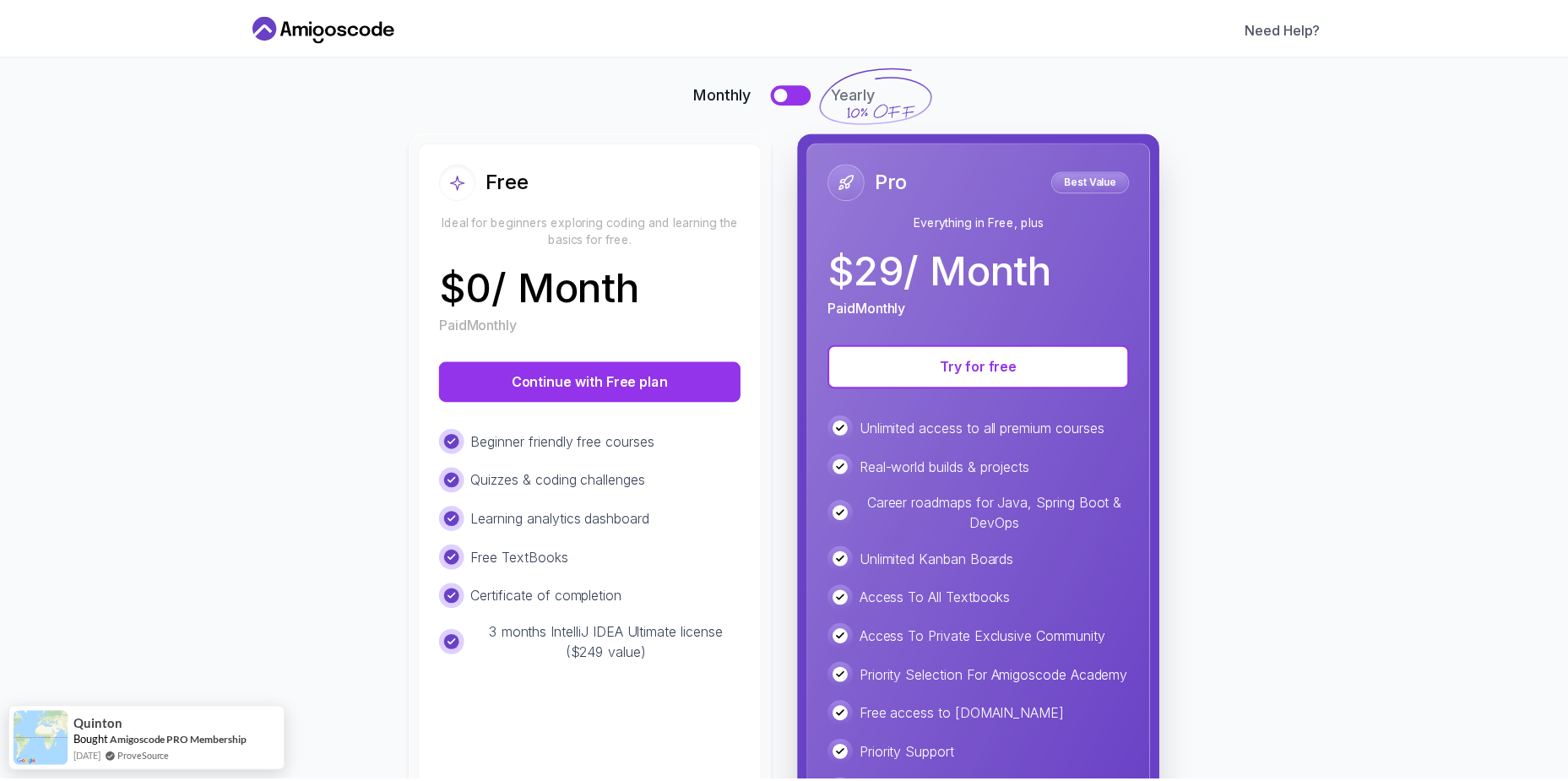
scroll to position [216, 0]
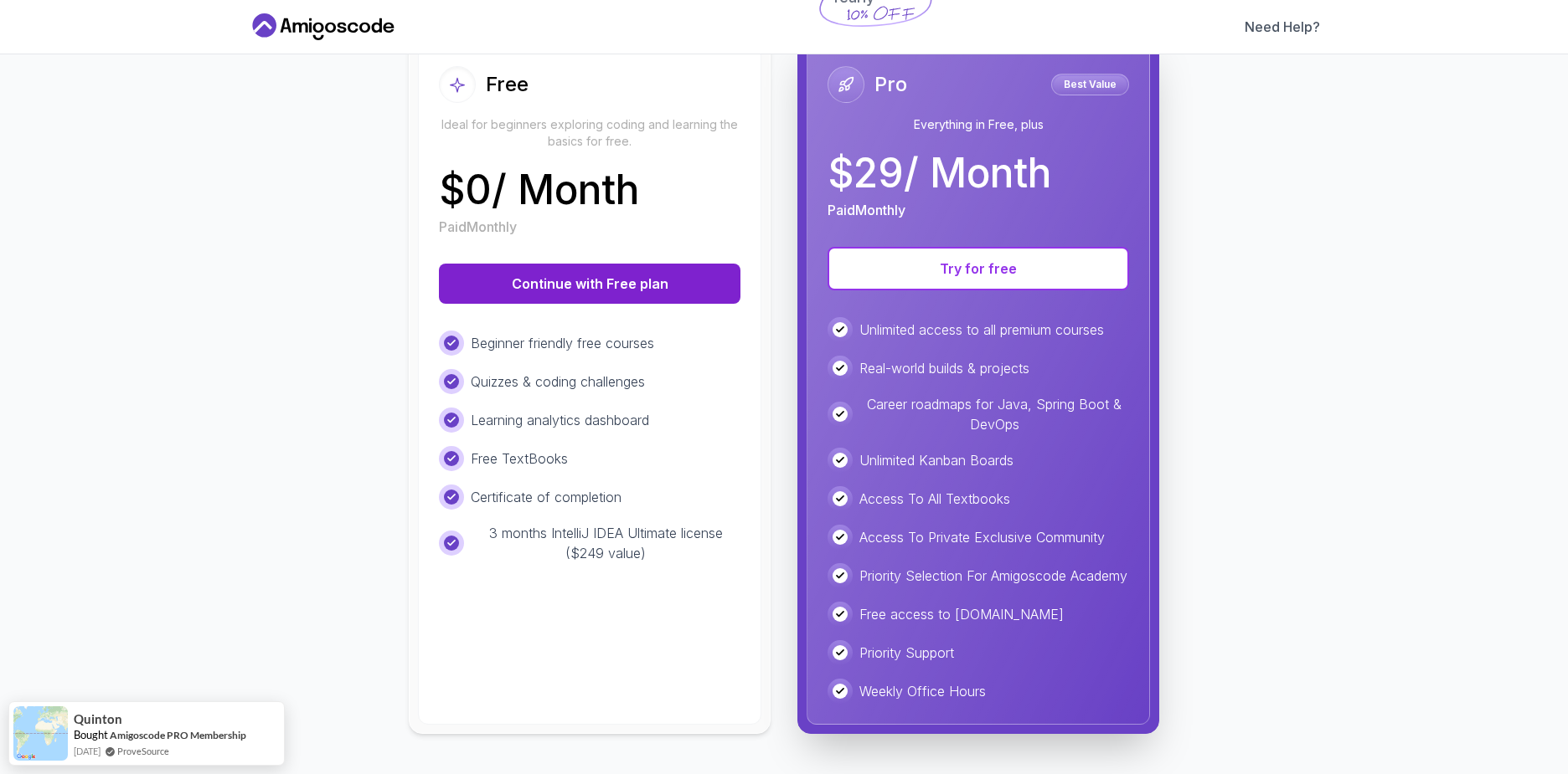
click at [571, 272] on button "Continue with Free plan" at bounding box center [589, 283] width 302 height 40
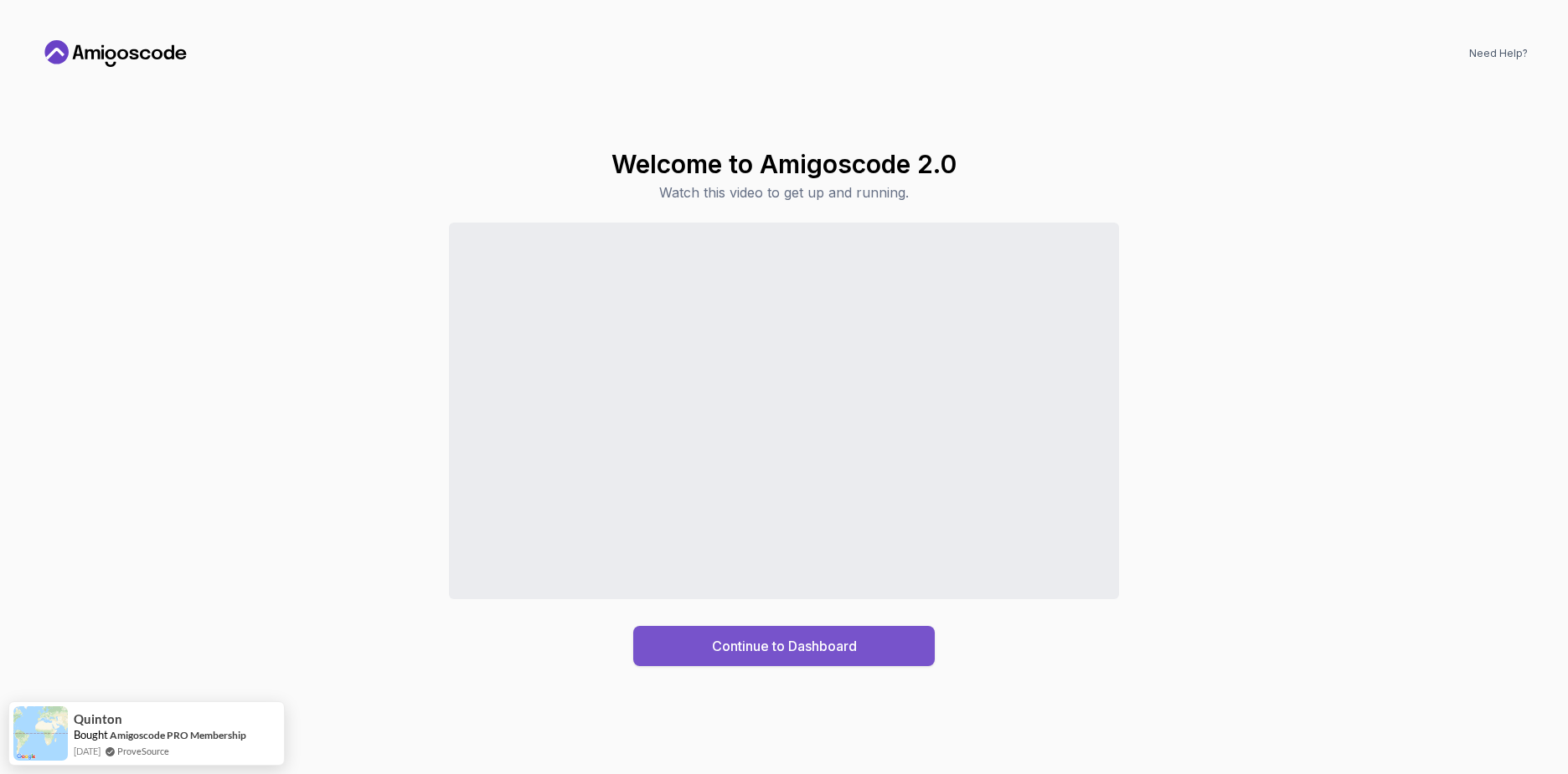
click at [833, 638] on div "Continue to Dashboard" at bounding box center [784, 646] width 145 height 20
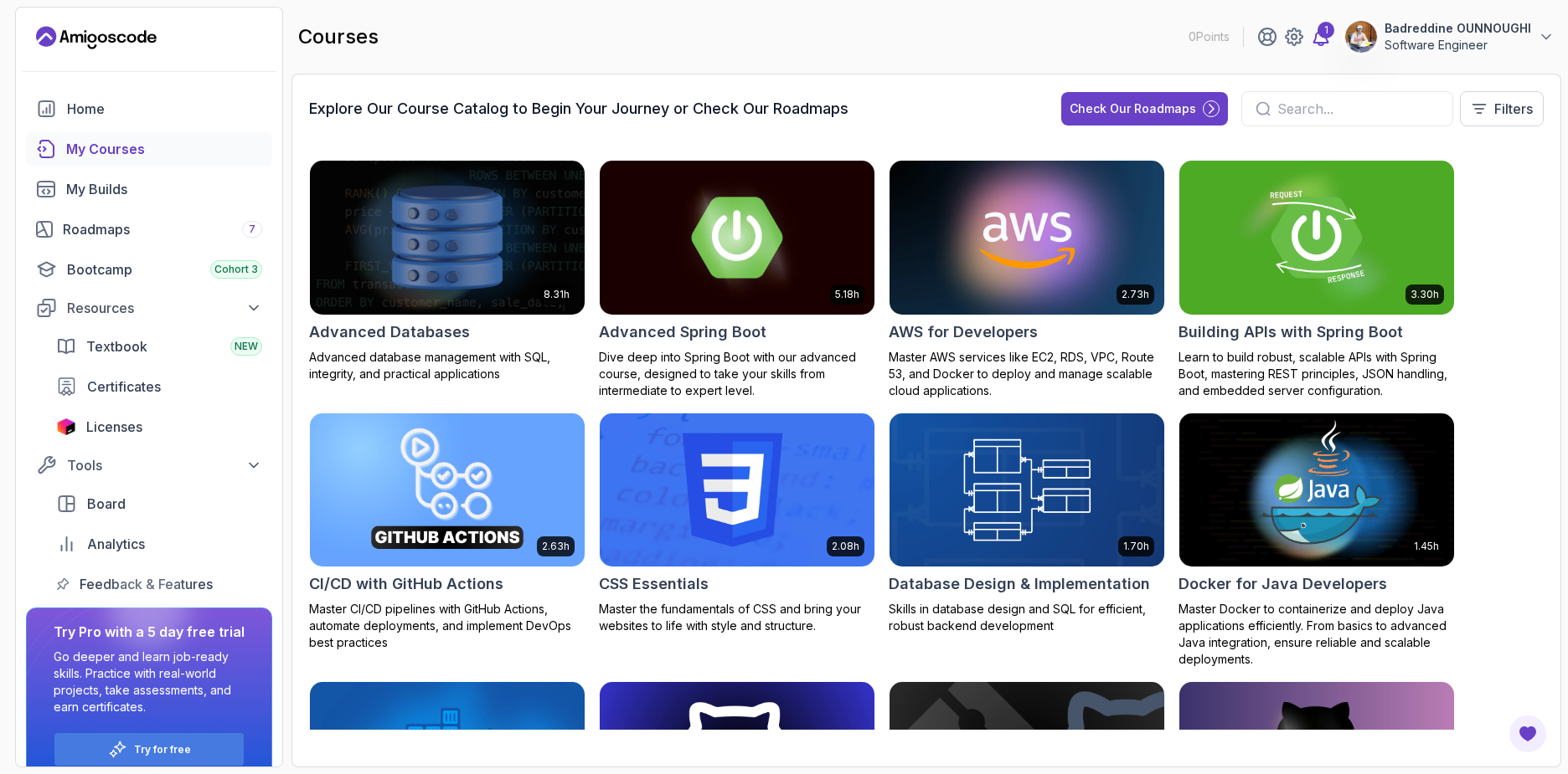
click at [1330, 41] on icon at bounding box center [1321, 37] width 20 height 20
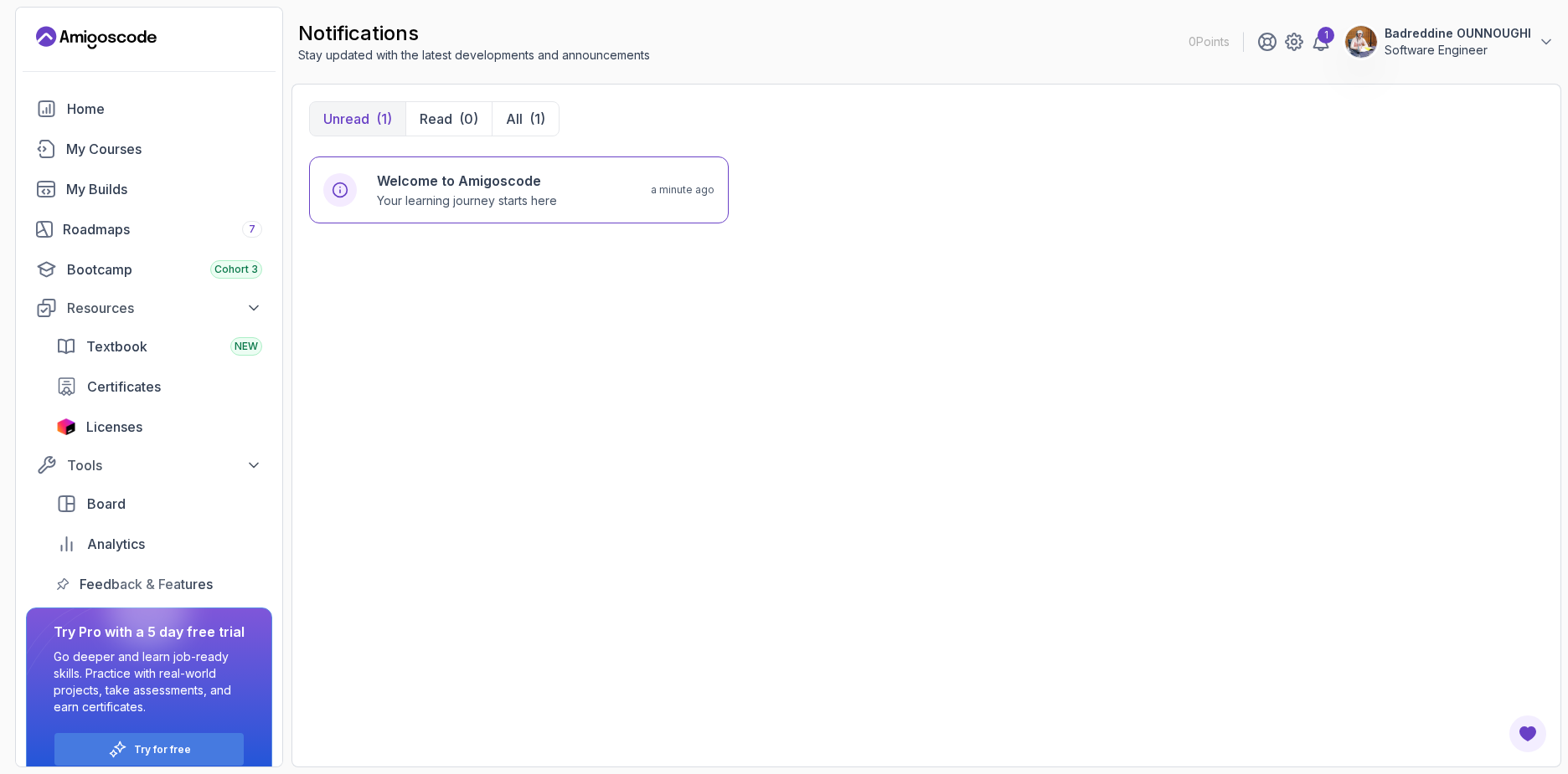
click at [66, 38] on icon "Landing page" at bounding box center [63, 36] width 9 height 13
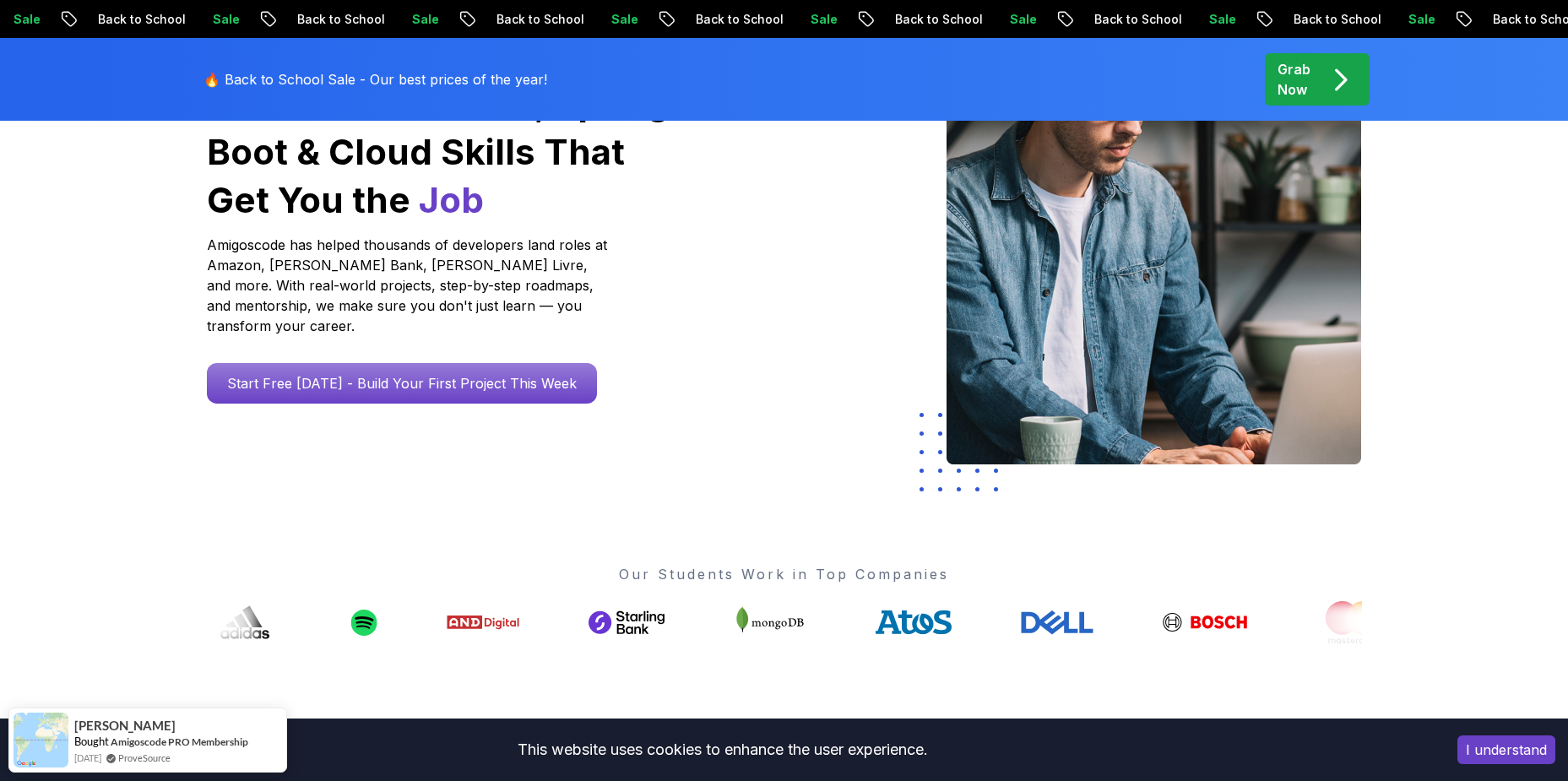
scroll to position [102, 0]
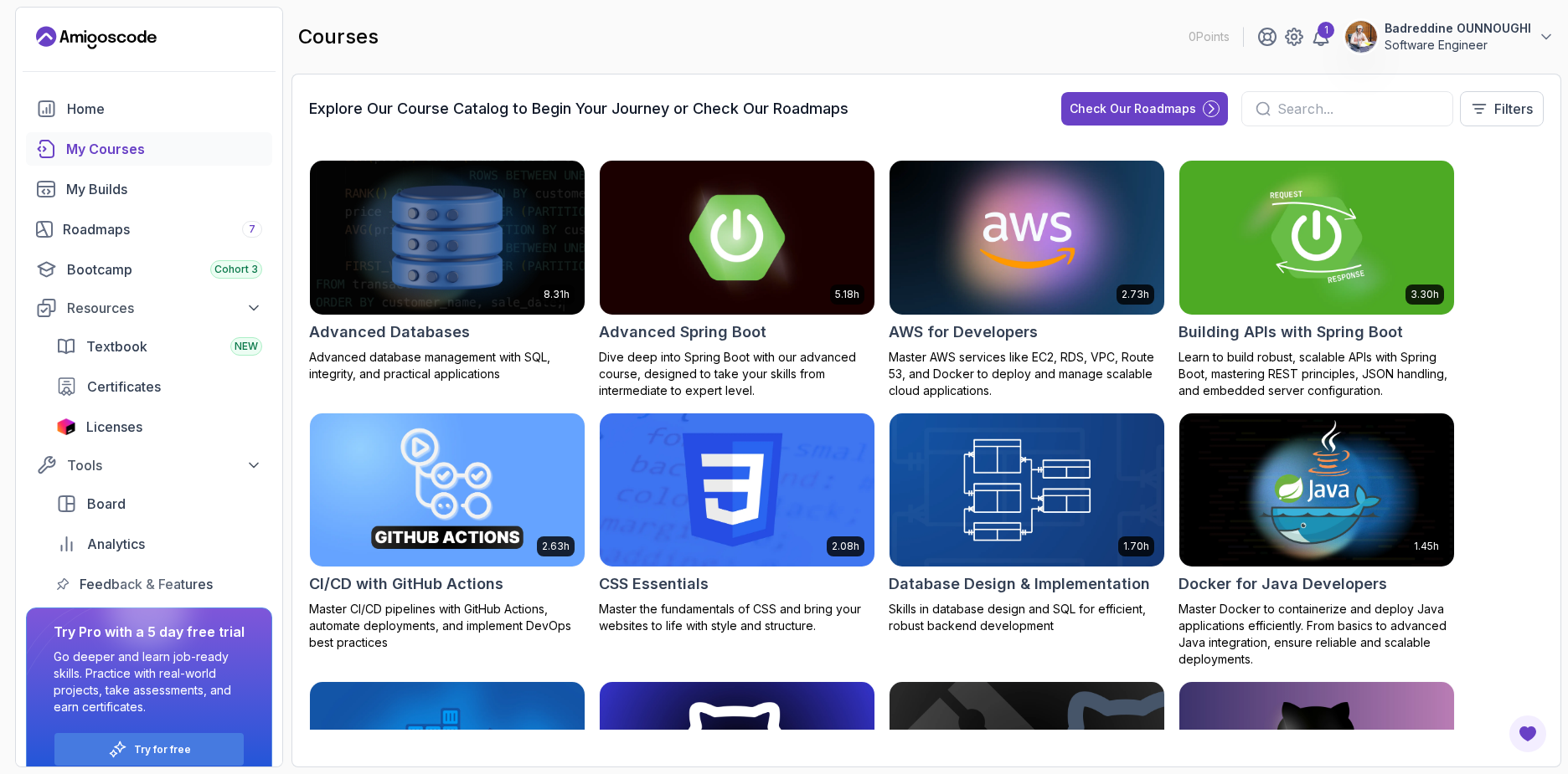
click at [649, 232] on img at bounding box center [736, 237] width 288 height 162
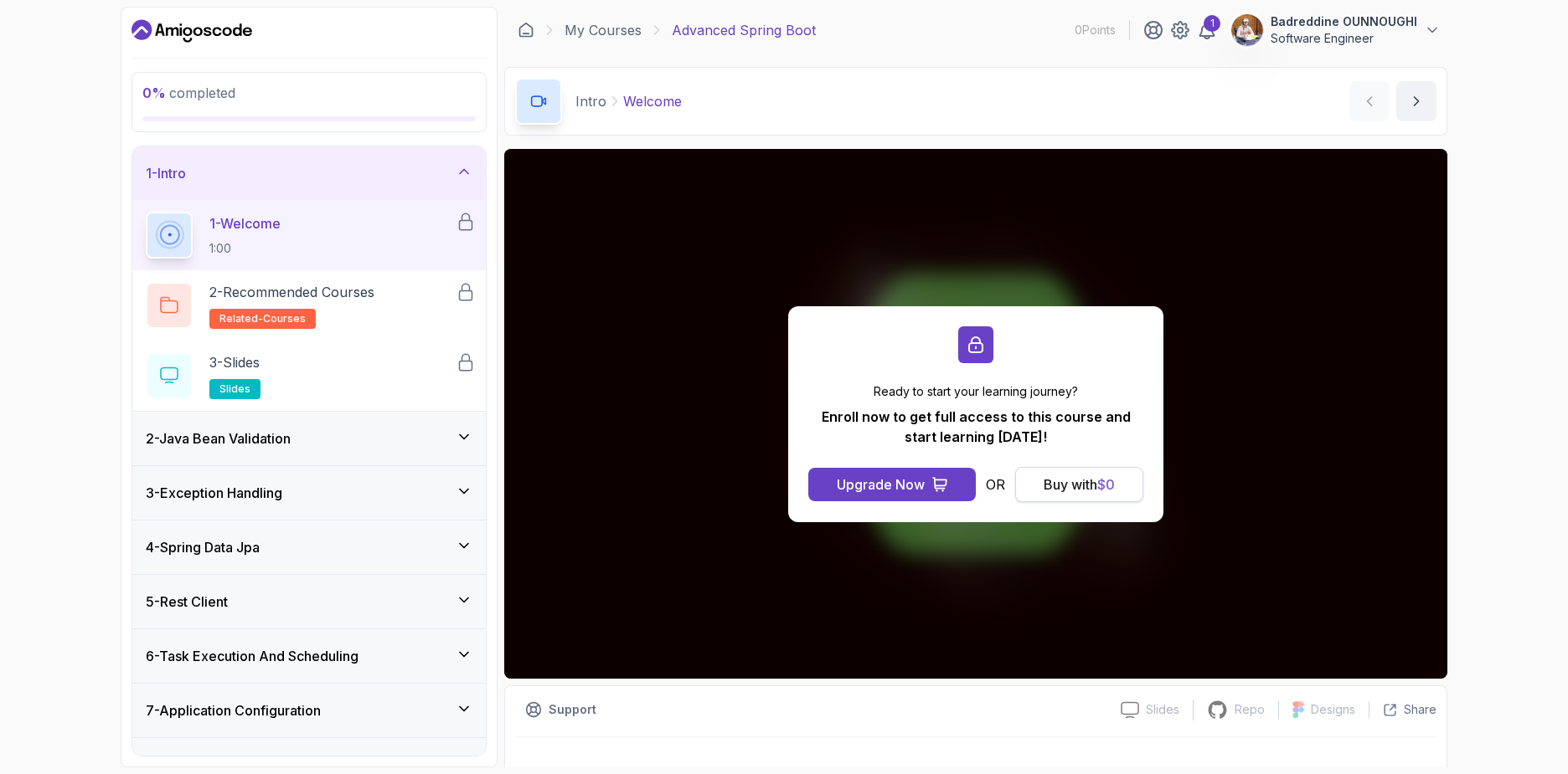
click at [1064, 485] on div "Buy with $ 0" at bounding box center [1078, 484] width 71 height 20
click at [1052, 487] on div "Buy with $ 0" at bounding box center [1078, 484] width 71 height 20
click at [1039, 559] on div "Ready to start your learning journey? Enroll now to get full access to this cou…" at bounding box center [976, 414] width 943 height 530
click at [1394, 453] on div "Ready to start your learning journey? Enroll now to get full access to this cou…" at bounding box center [976, 414] width 943 height 530
click at [1192, 326] on div "Ready to start your learning journey? Enroll now to get full access to this cou…" at bounding box center [976, 414] width 943 height 530
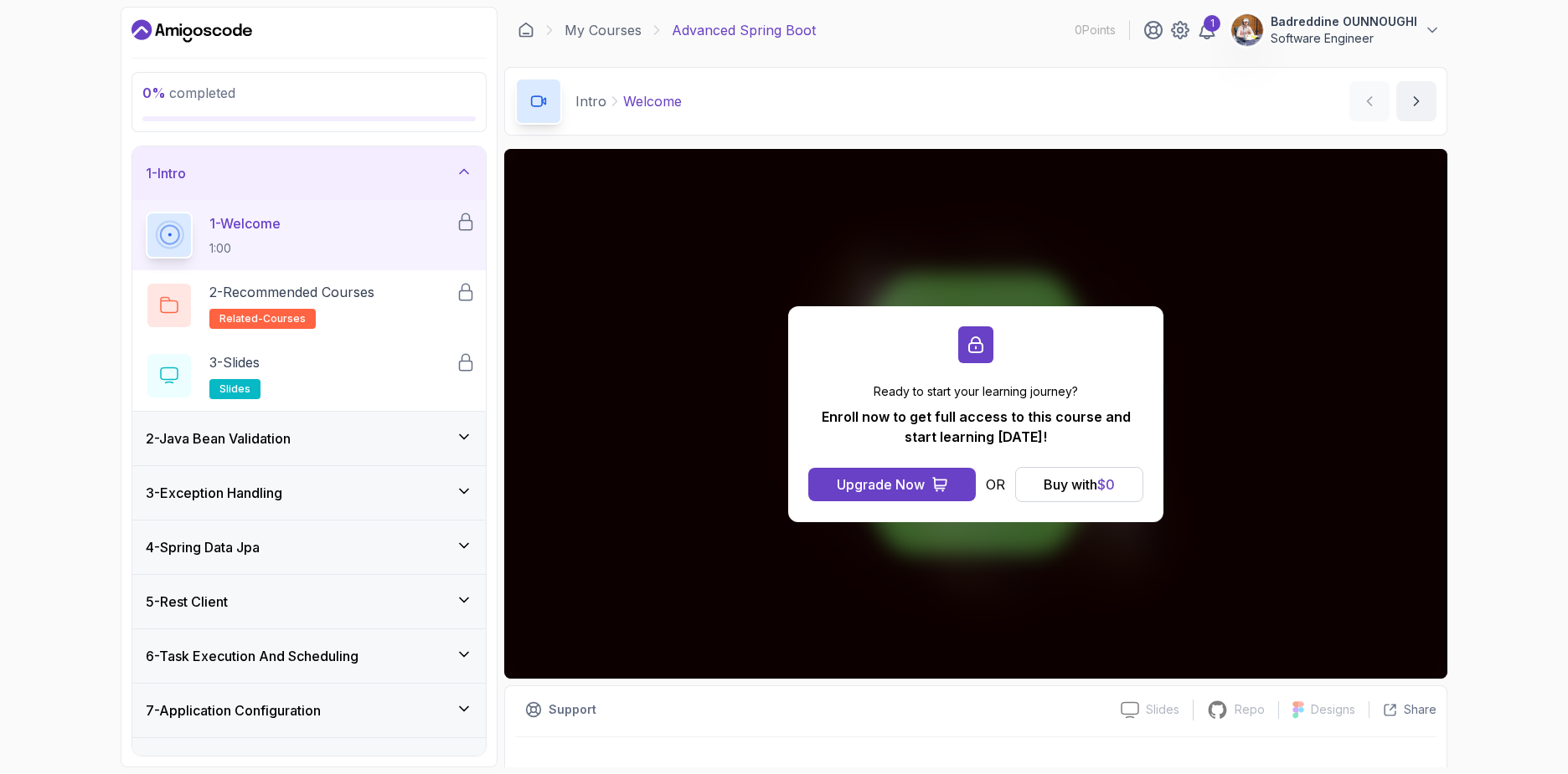
click at [1187, 260] on div "Ready to start your learning journey? Enroll now to get full access to this cou…" at bounding box center [976, 414] width 943 height 530
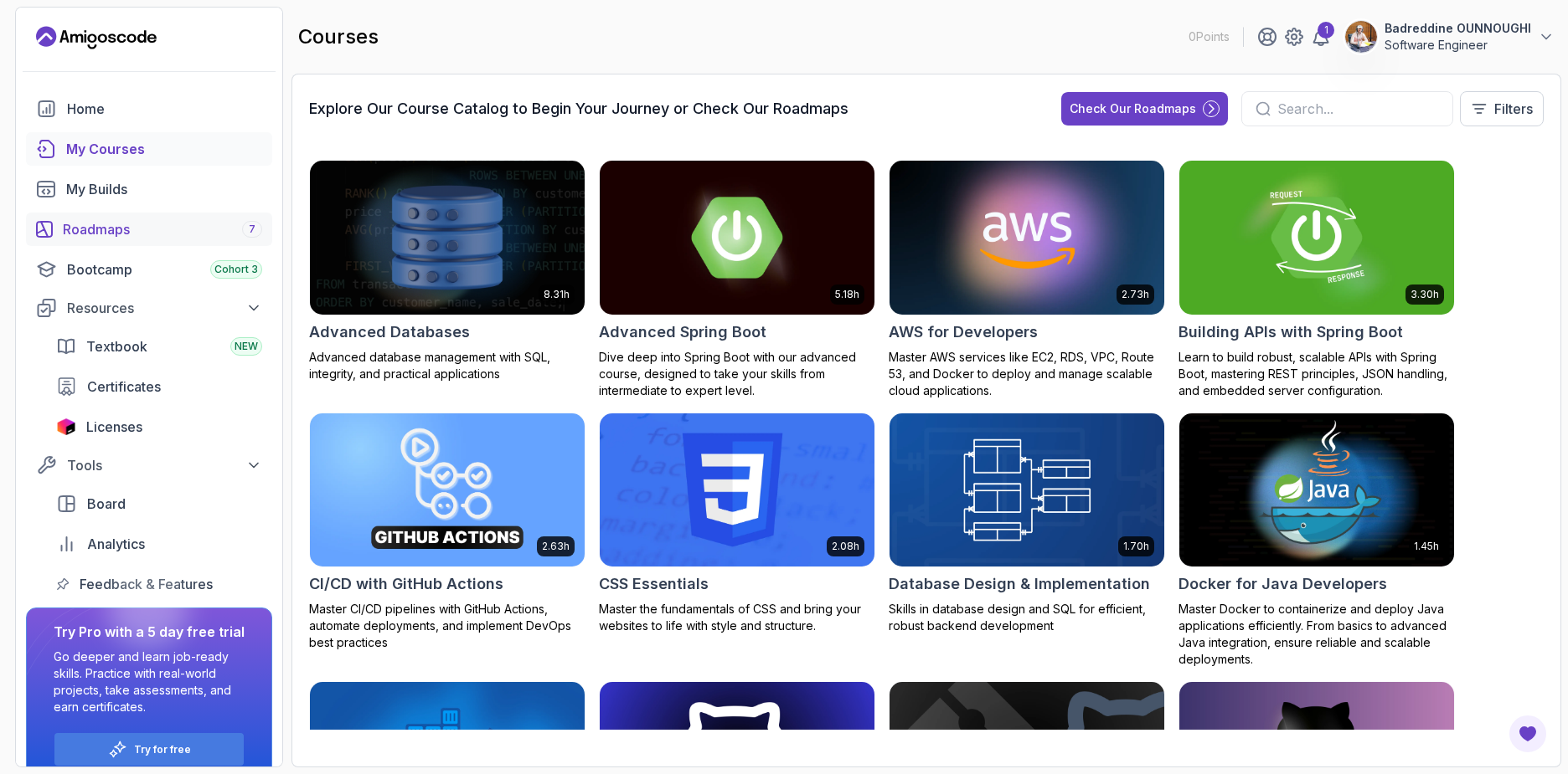
click at [116, 229] on div "Roadmaps 7" at bounding box center [162, 229] width 199 height 20
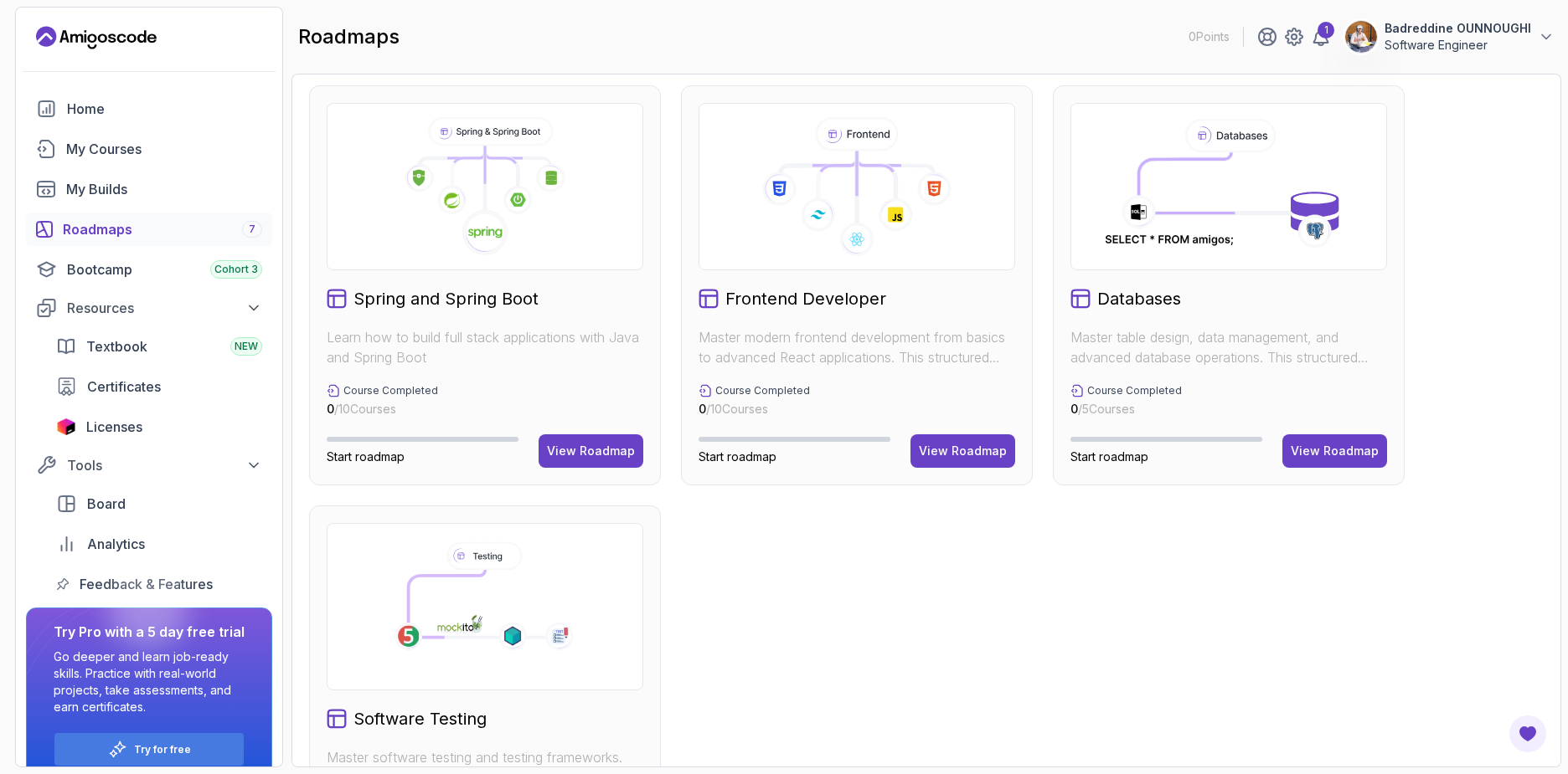
scroll to position [423, 0]
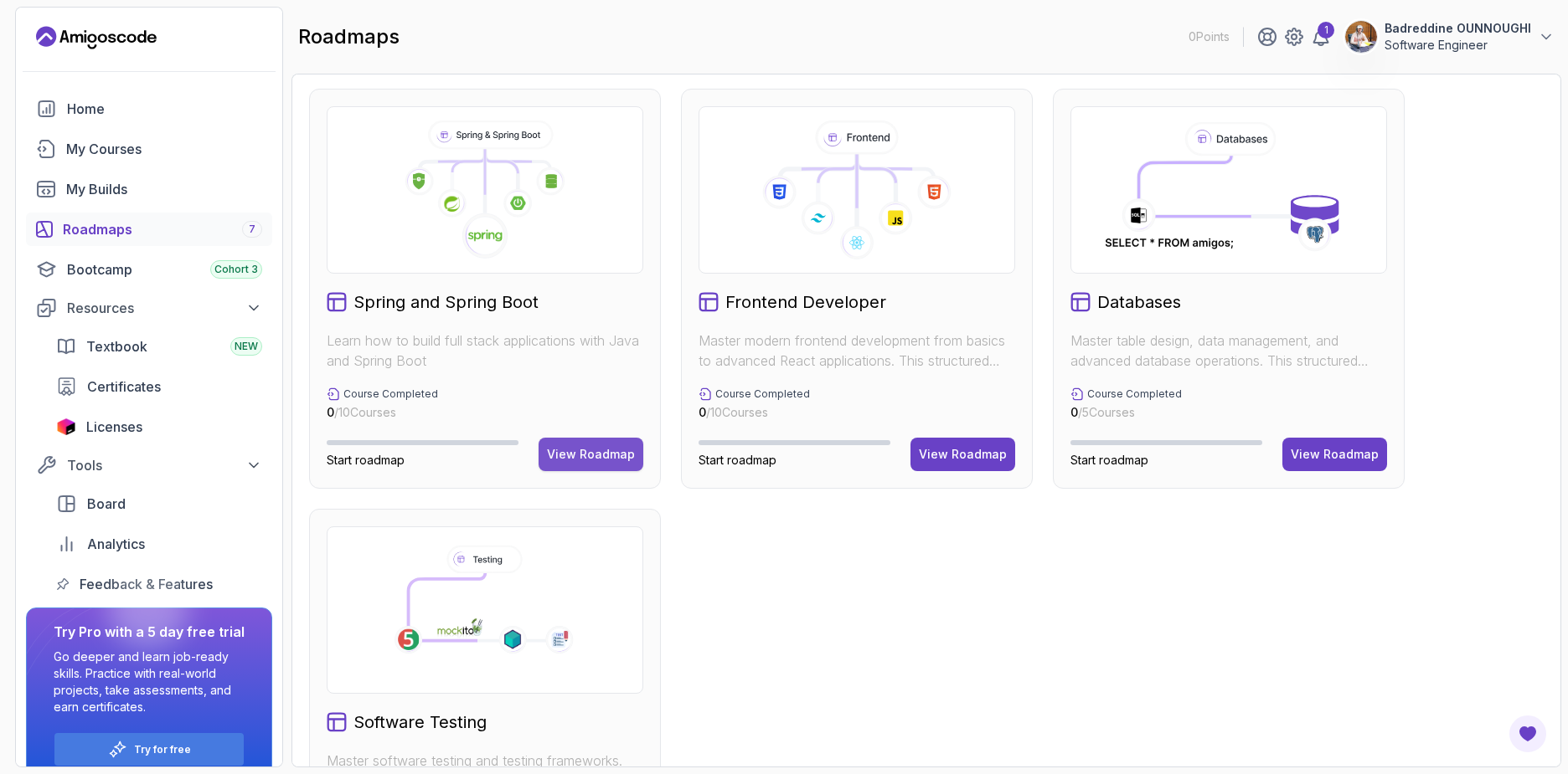
click at [605, 441] on button "View Roadmap" at bounding box center [591, 454] width 105 height 34
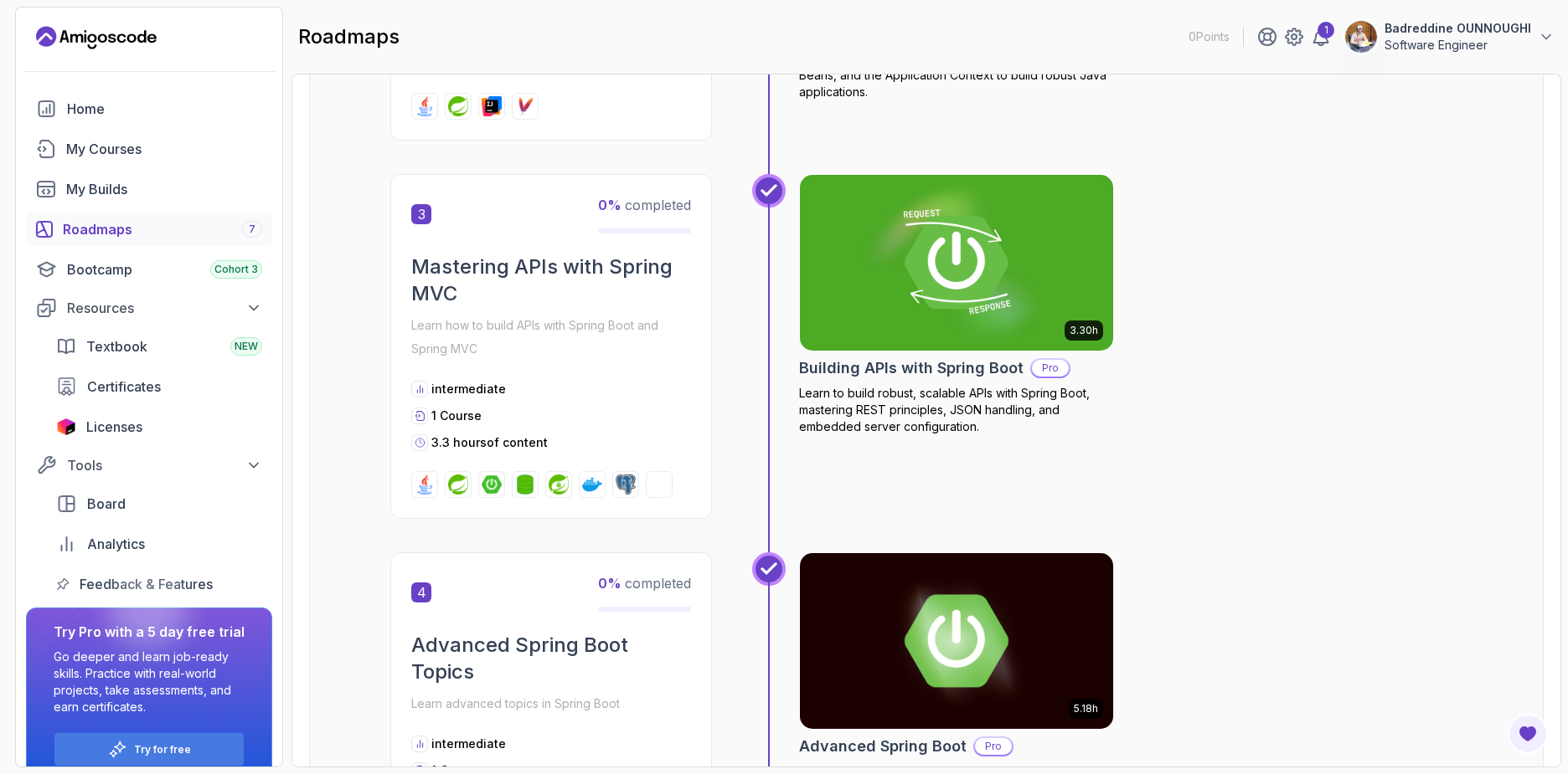
scroll to position [1005, 0]
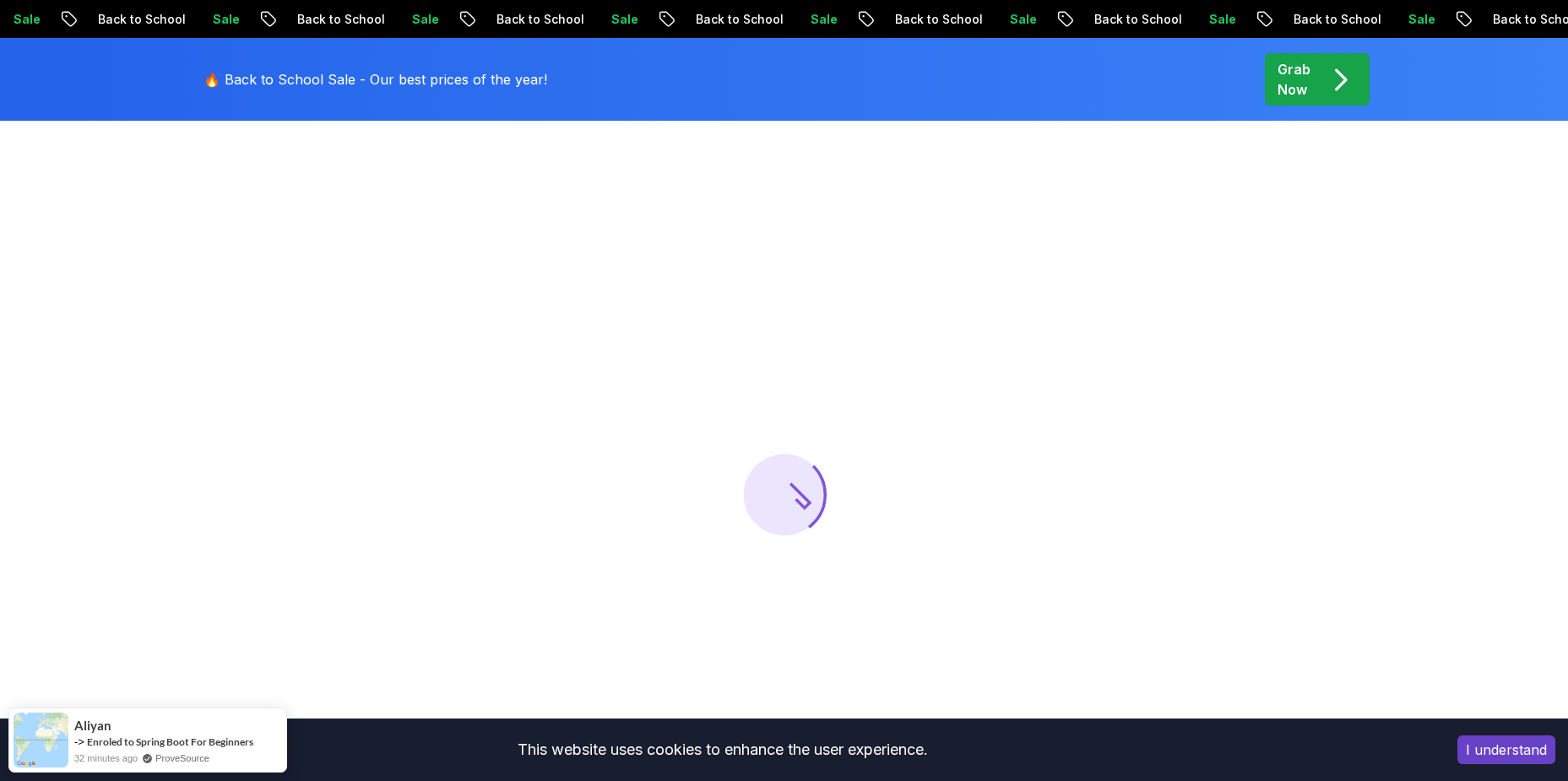
scroll to position [304, 0]
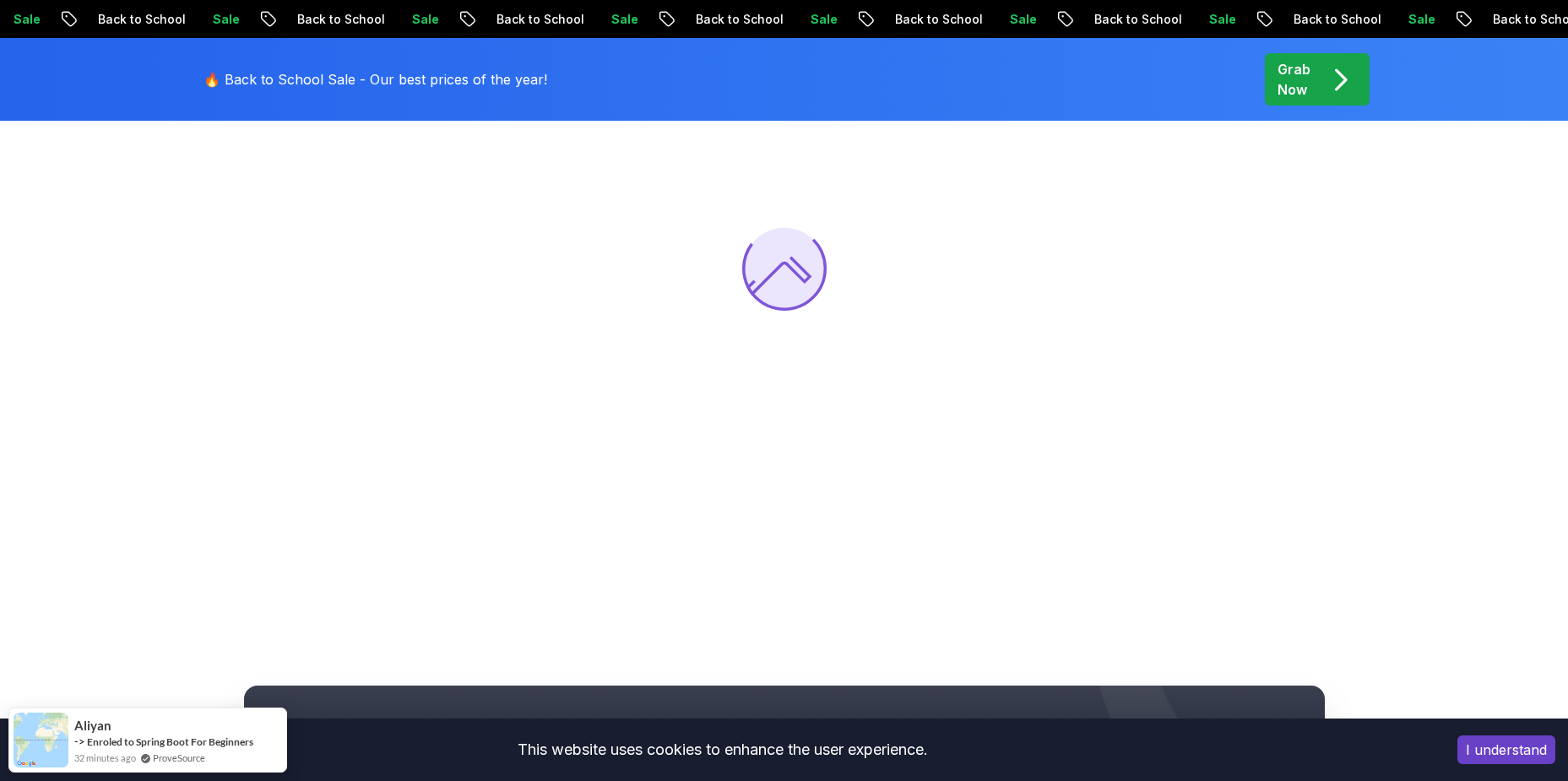
click at [1500, 747] on button "I understand" at bounding box center [1506, 750] width 98 height 28
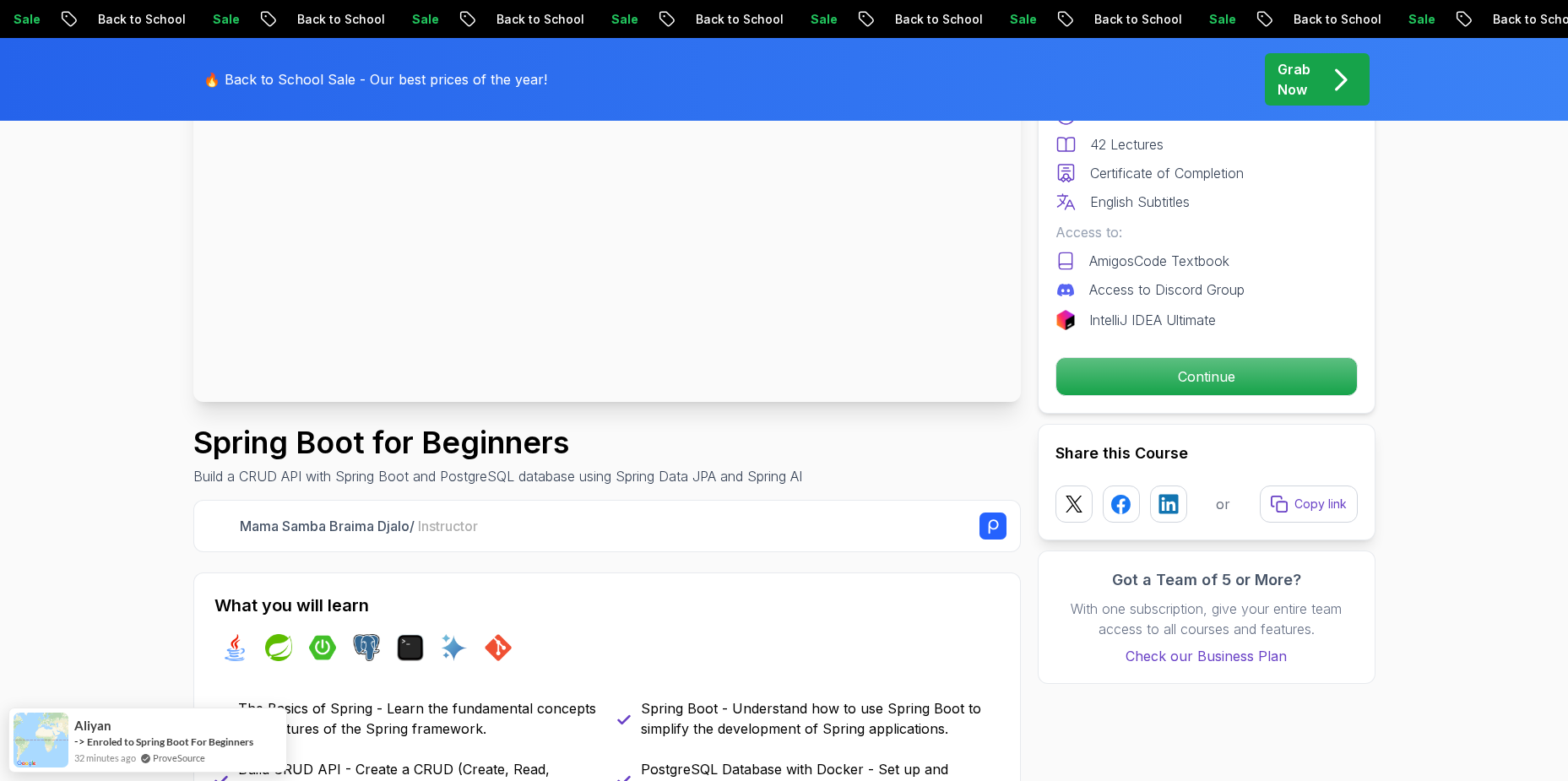
scroll to position [0, 0]
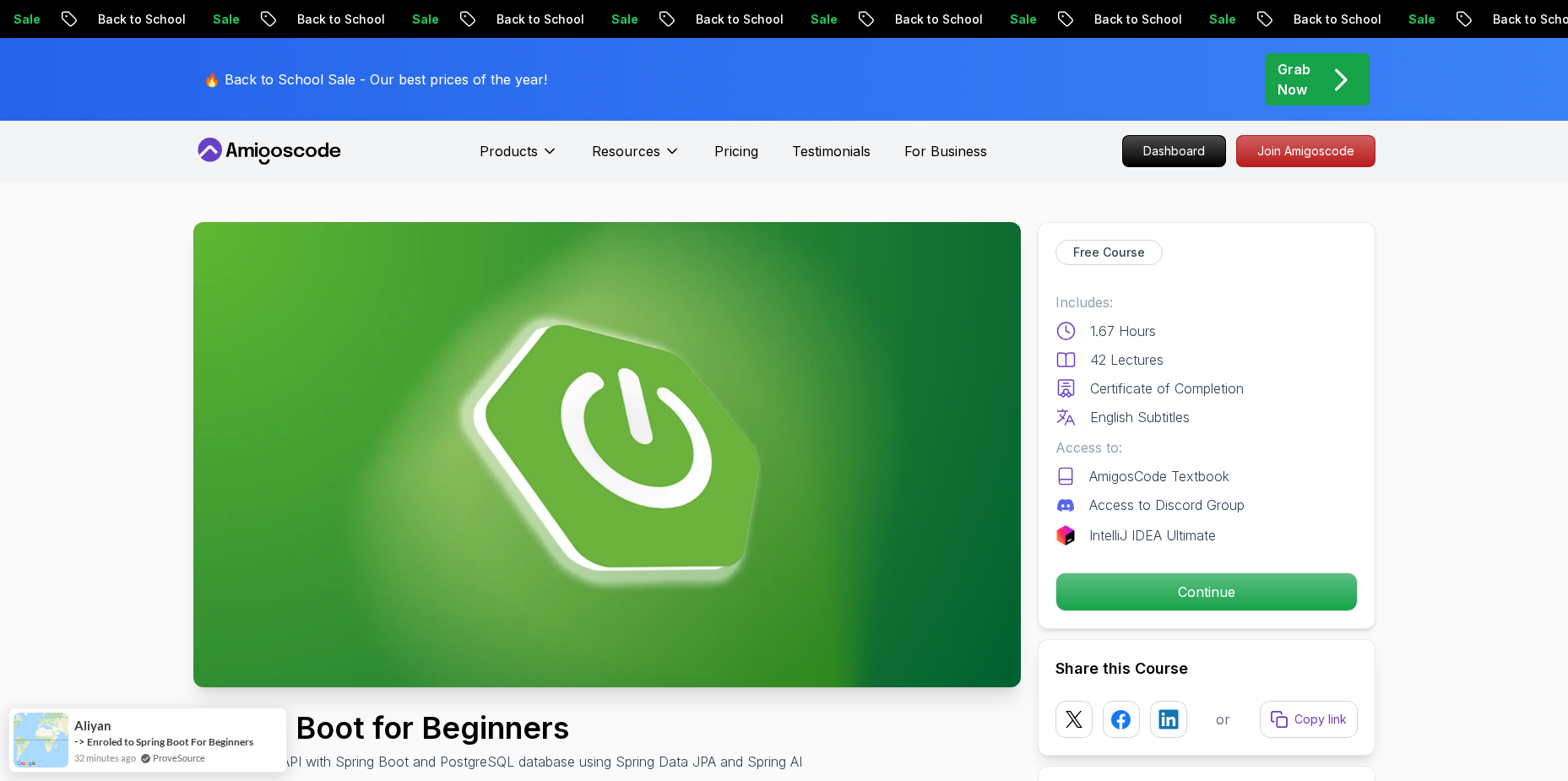
click at [864, 420] on img at bounding box center [607, 455] width 828 height 466
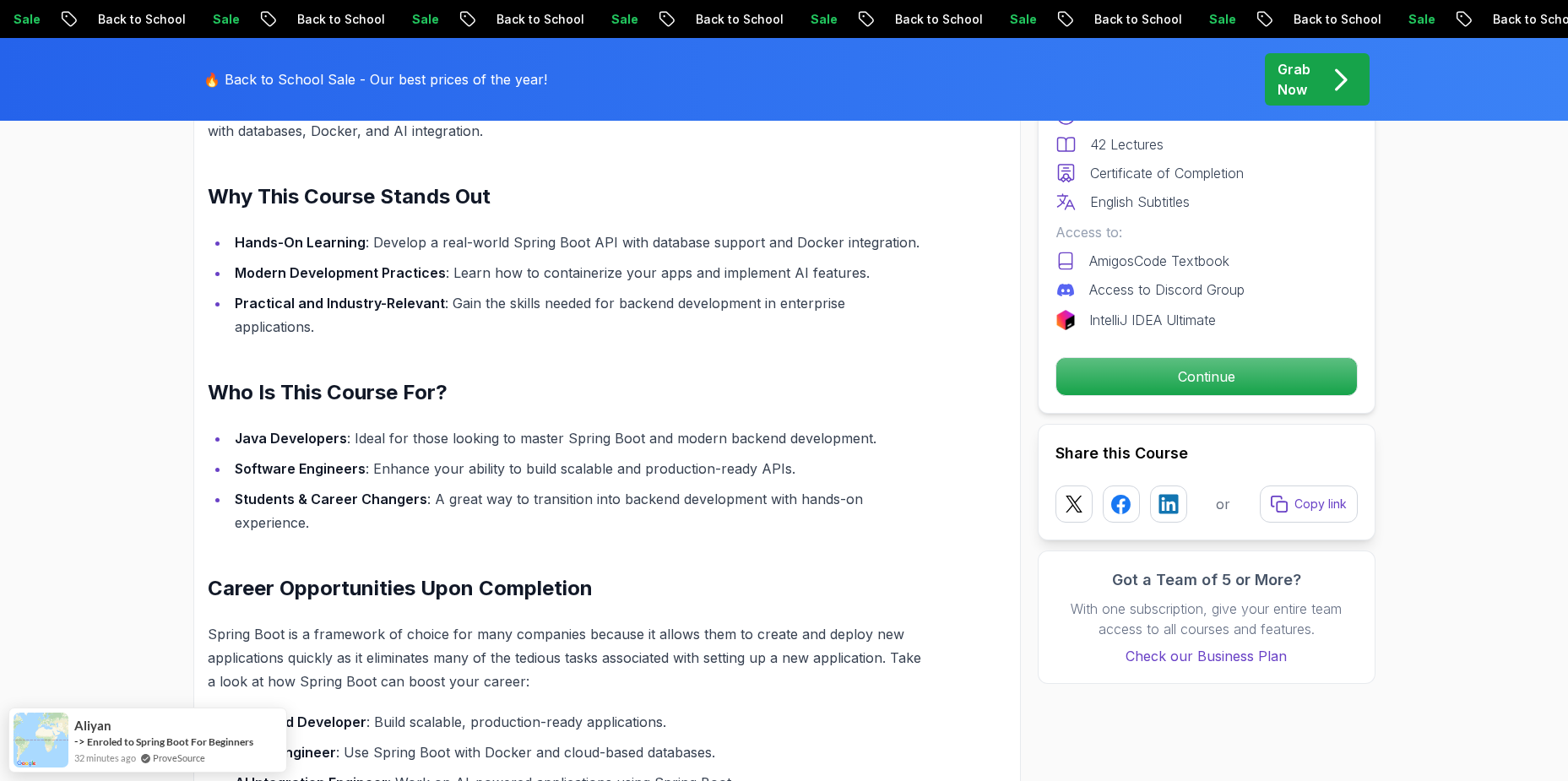
scroll to position [1824, 0]
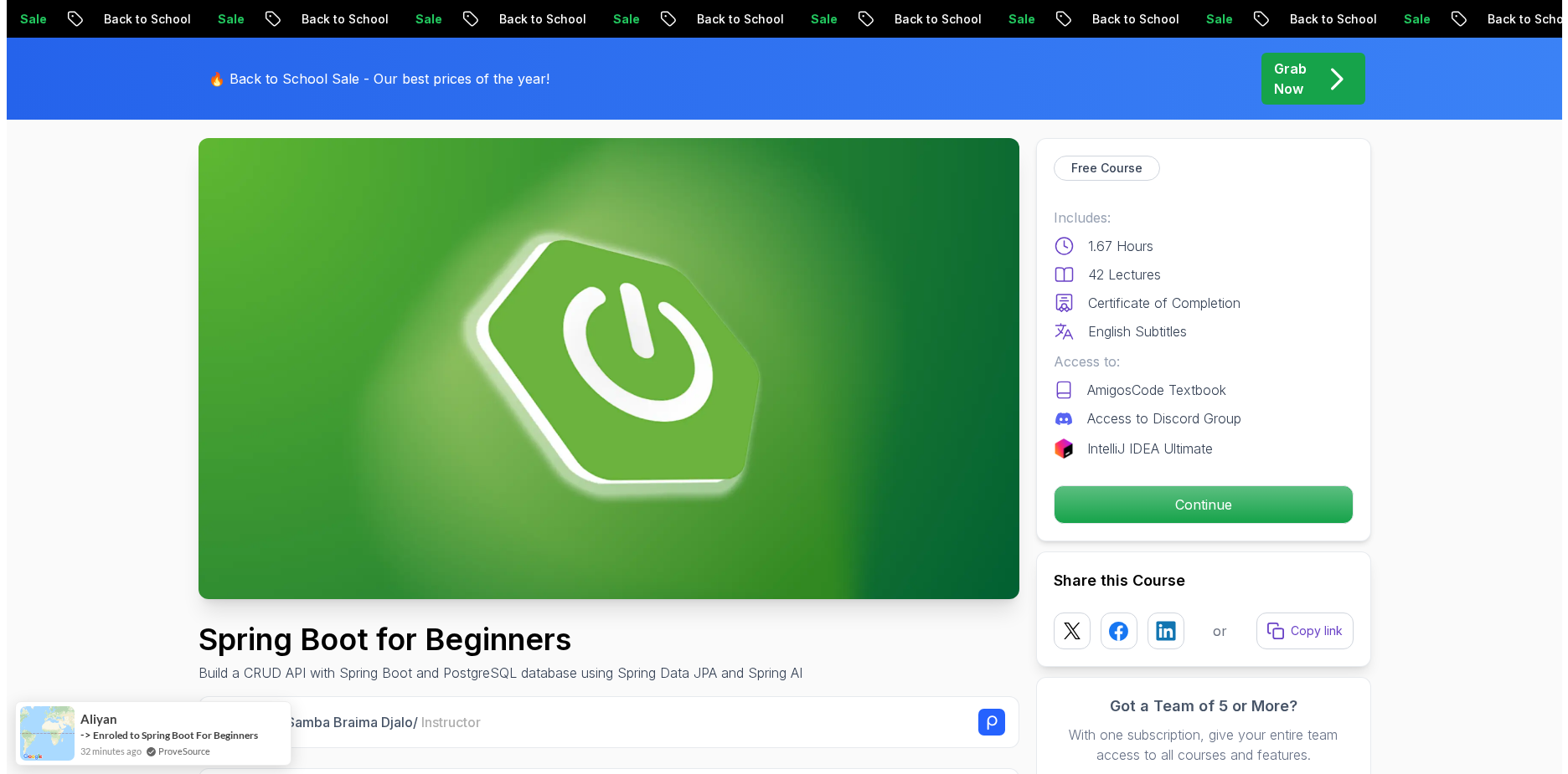
scroll to position [0, 0]
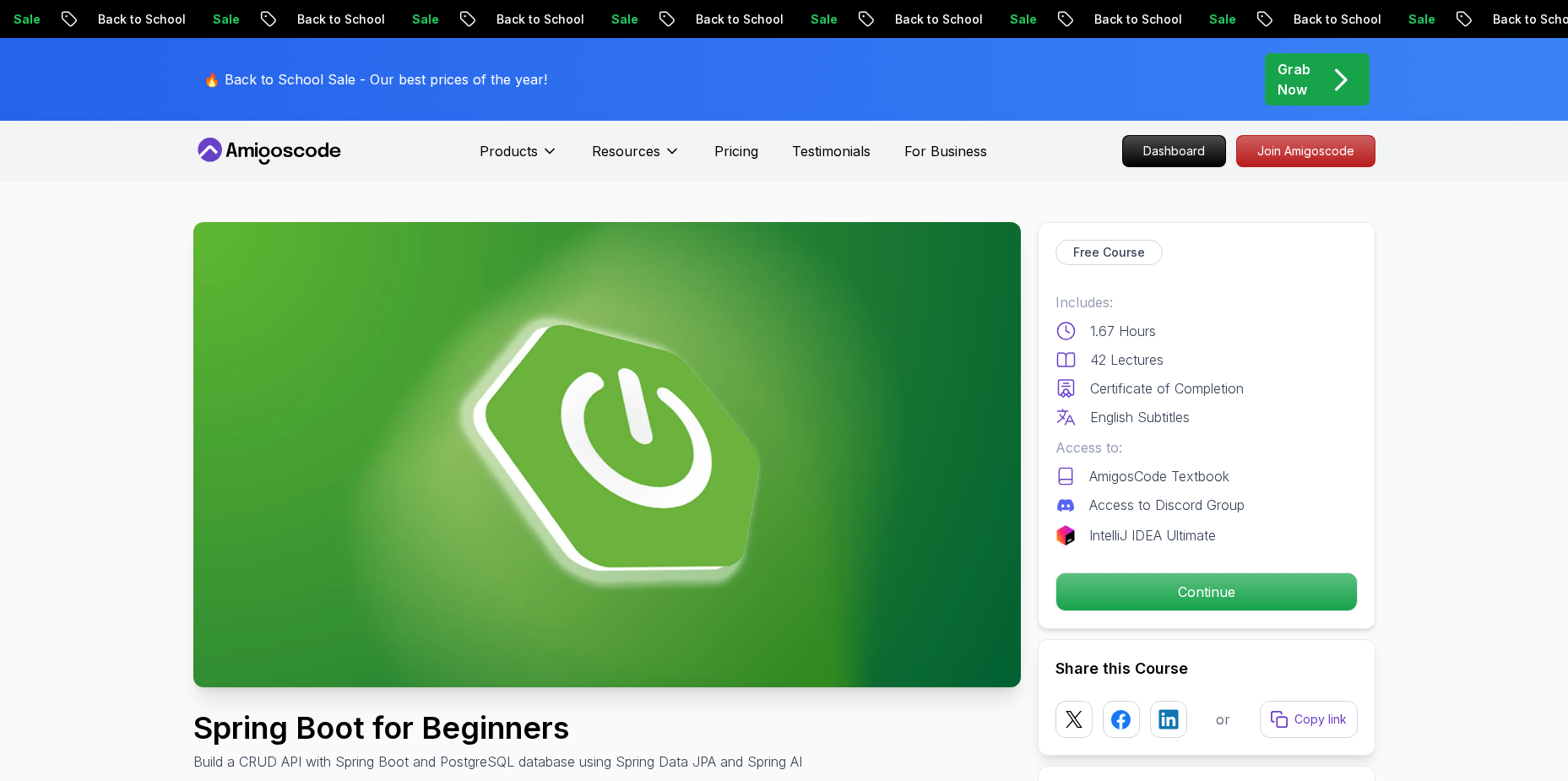
click at [624, 473] on img at bounding box center [607, 455] width 828 height 466
click at [1131, 591] on p "Continue" at bounding box center [1206, 592] width 286 height 35
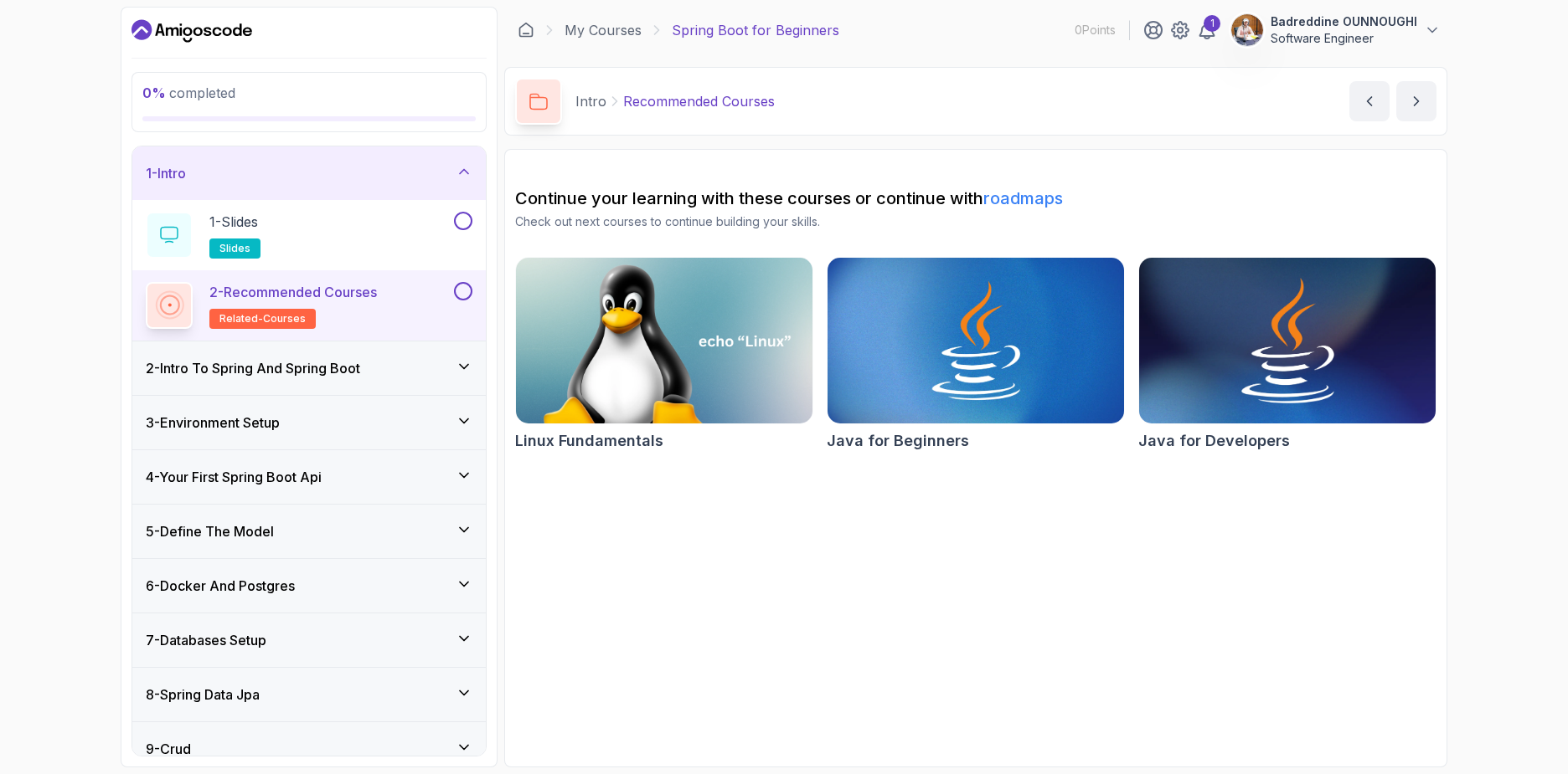
click at [1238, 370] on img at bounding box center [1287, 341] width 311 height 175
